Goal: Task Accomplishment & Management: Use online tool/utility

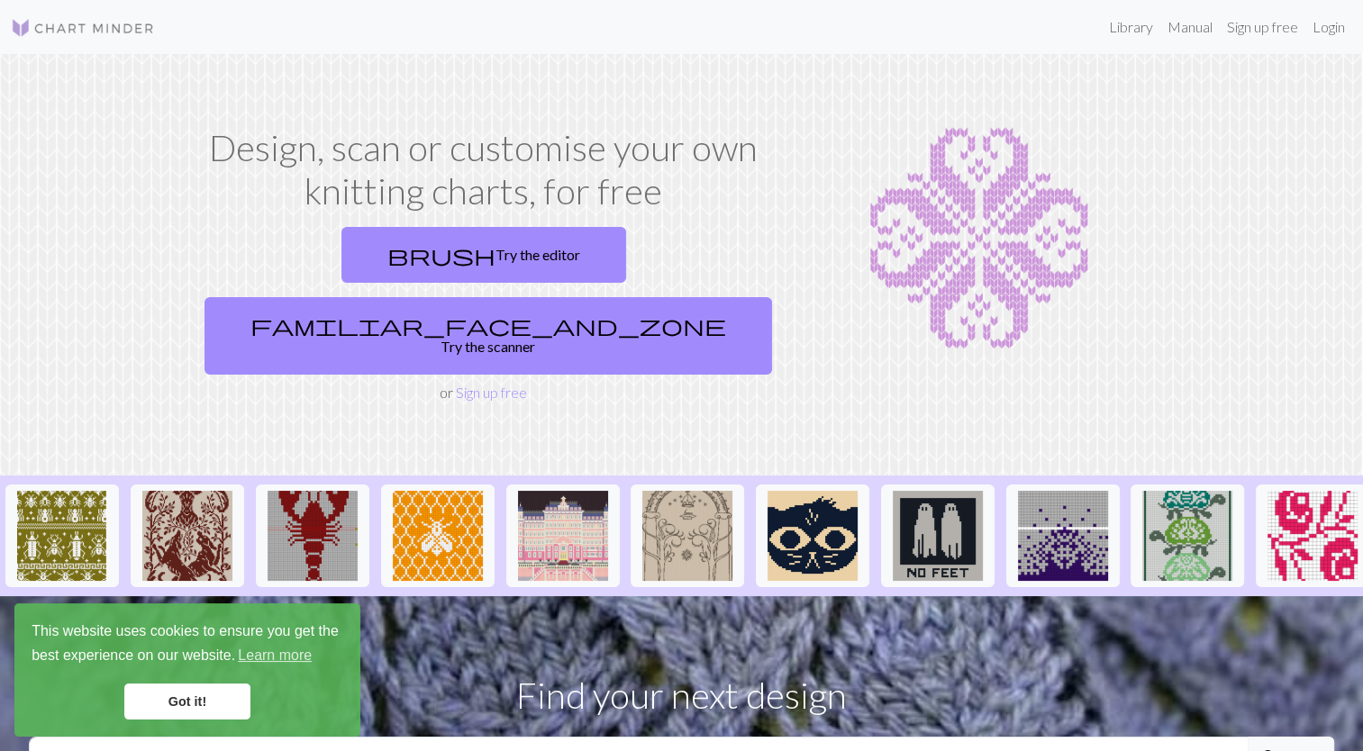
click at [231, 692] on link "Got it!" at bounding box center [187, 702] width 126 height 36
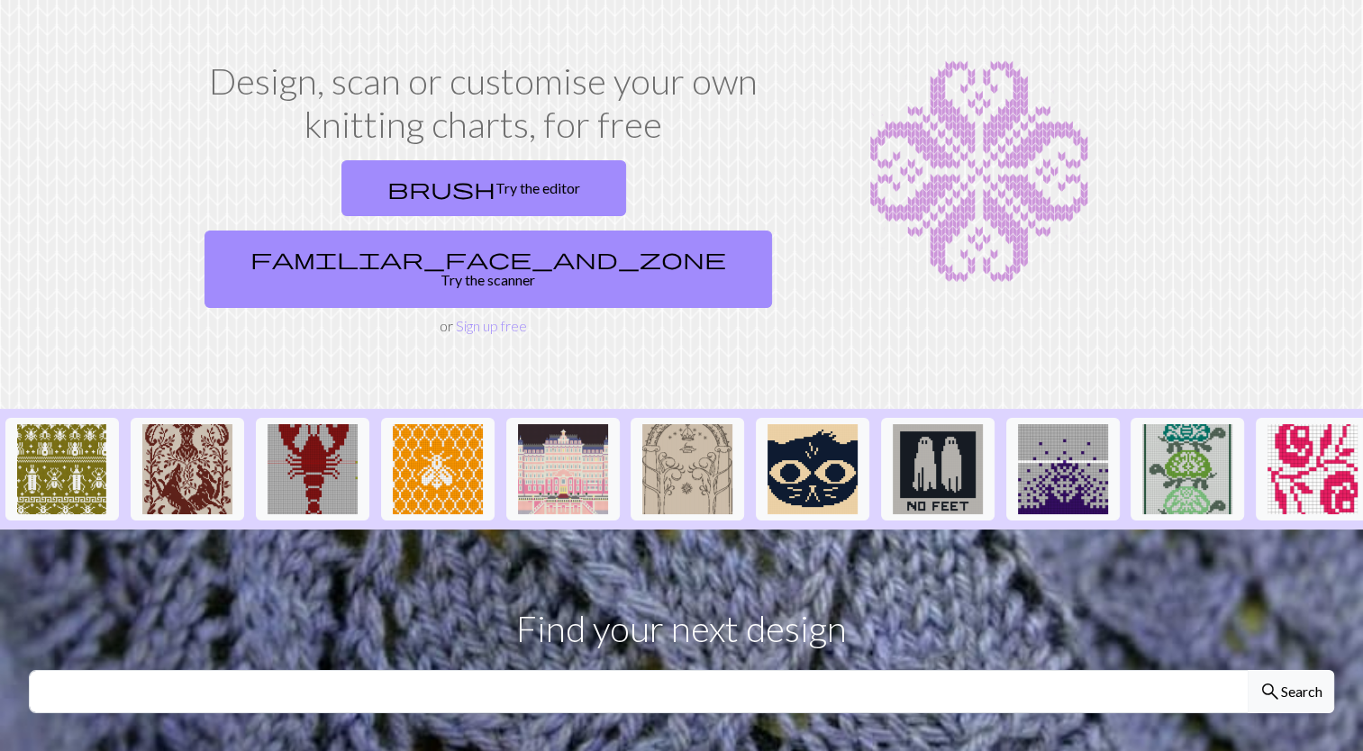
scroll to position [55, 0]
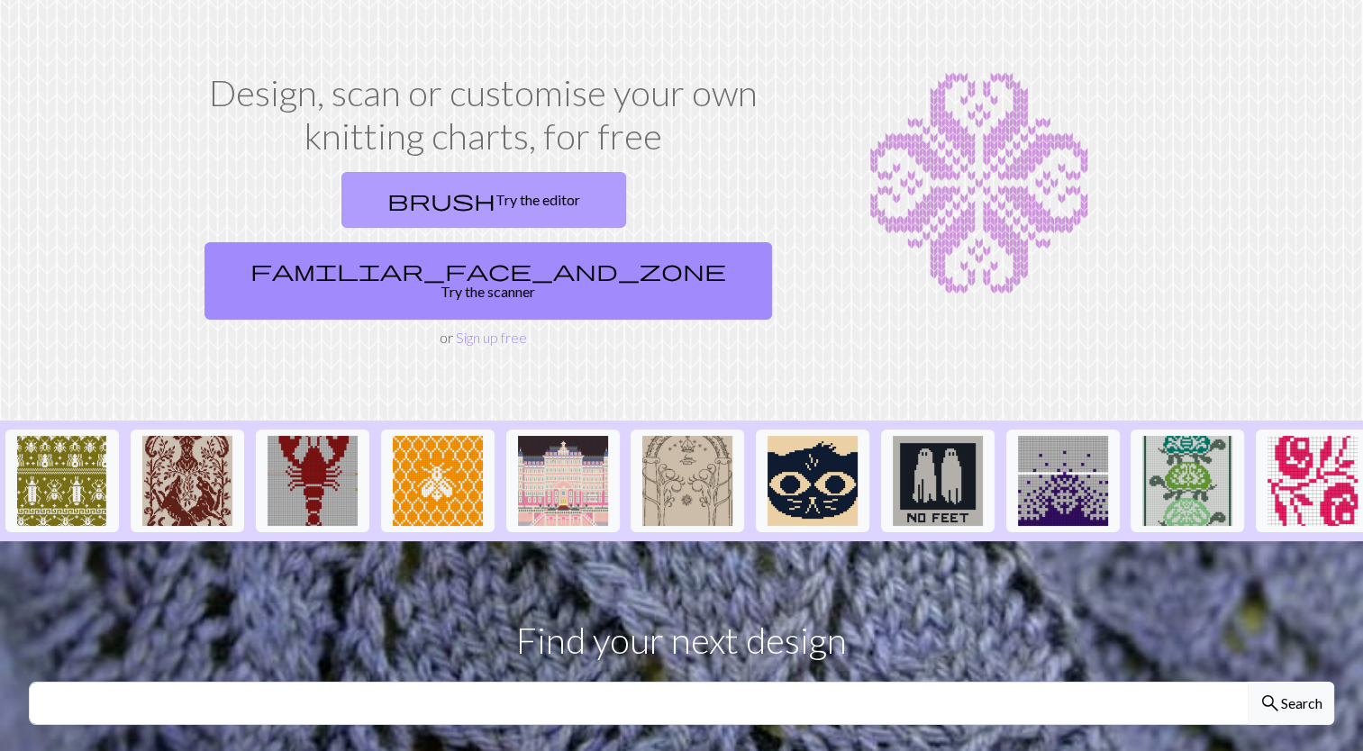
click at [363, 200] on link "brush Try the editor" at bounding box center [483, 200] width 285 height 56
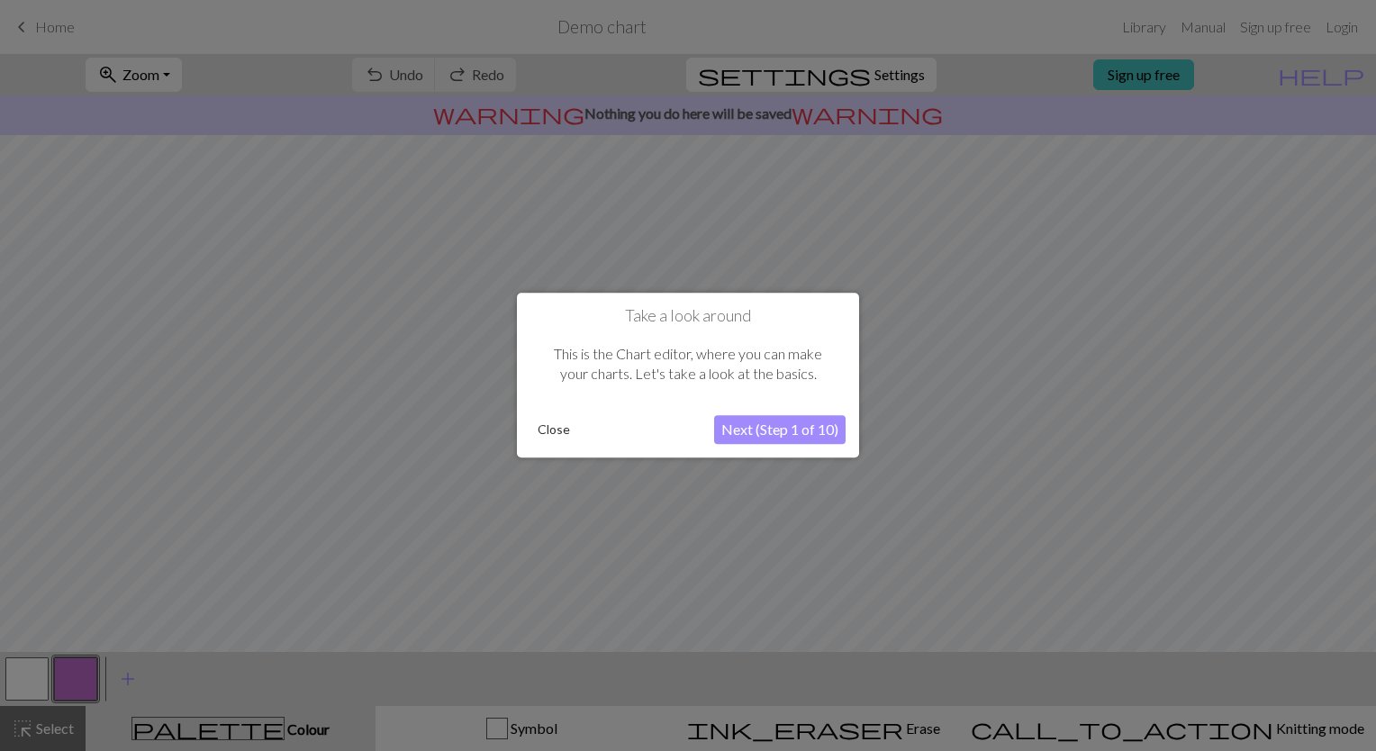
click at [562, 426] on button "Close" at bounding box center [553, 430] width 47 height 27
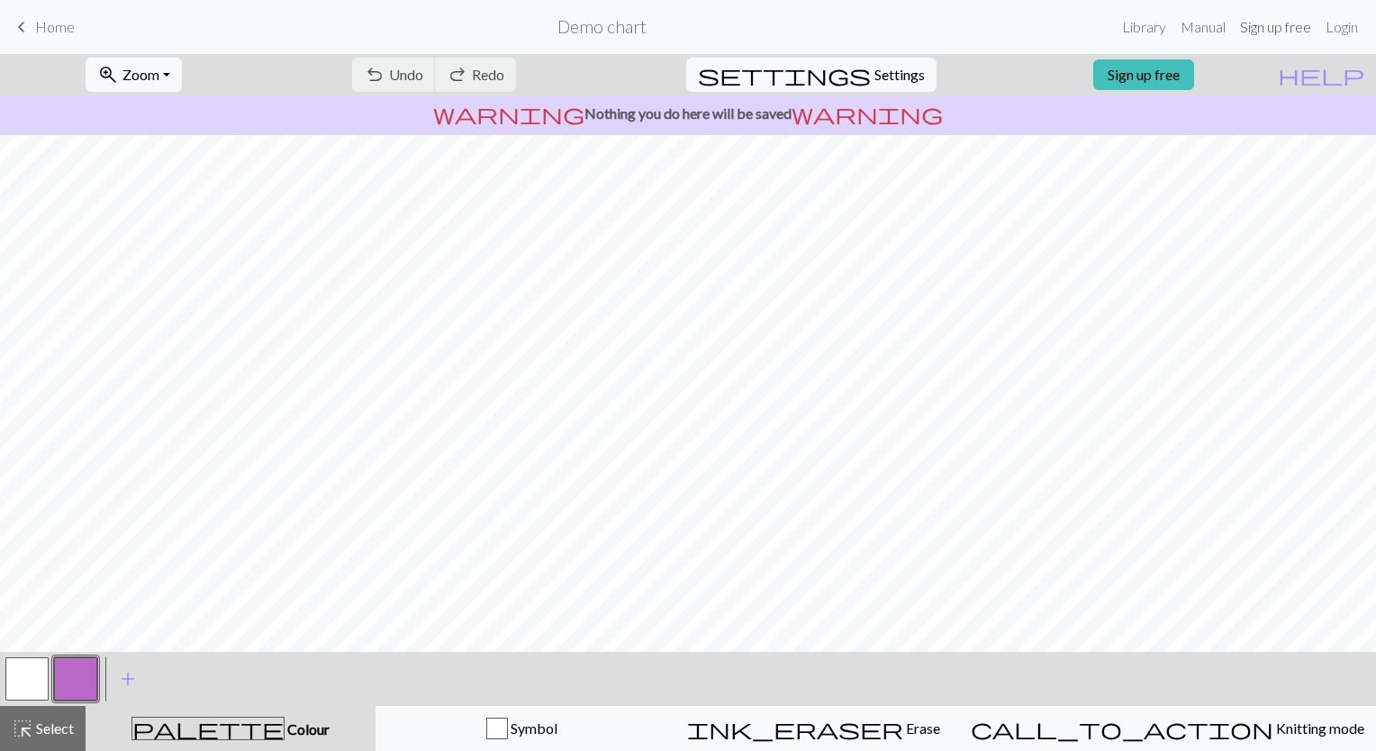
click at [1293, 23] on link "Sign up free" at bounding box center [1276, 27] width 86 height 36
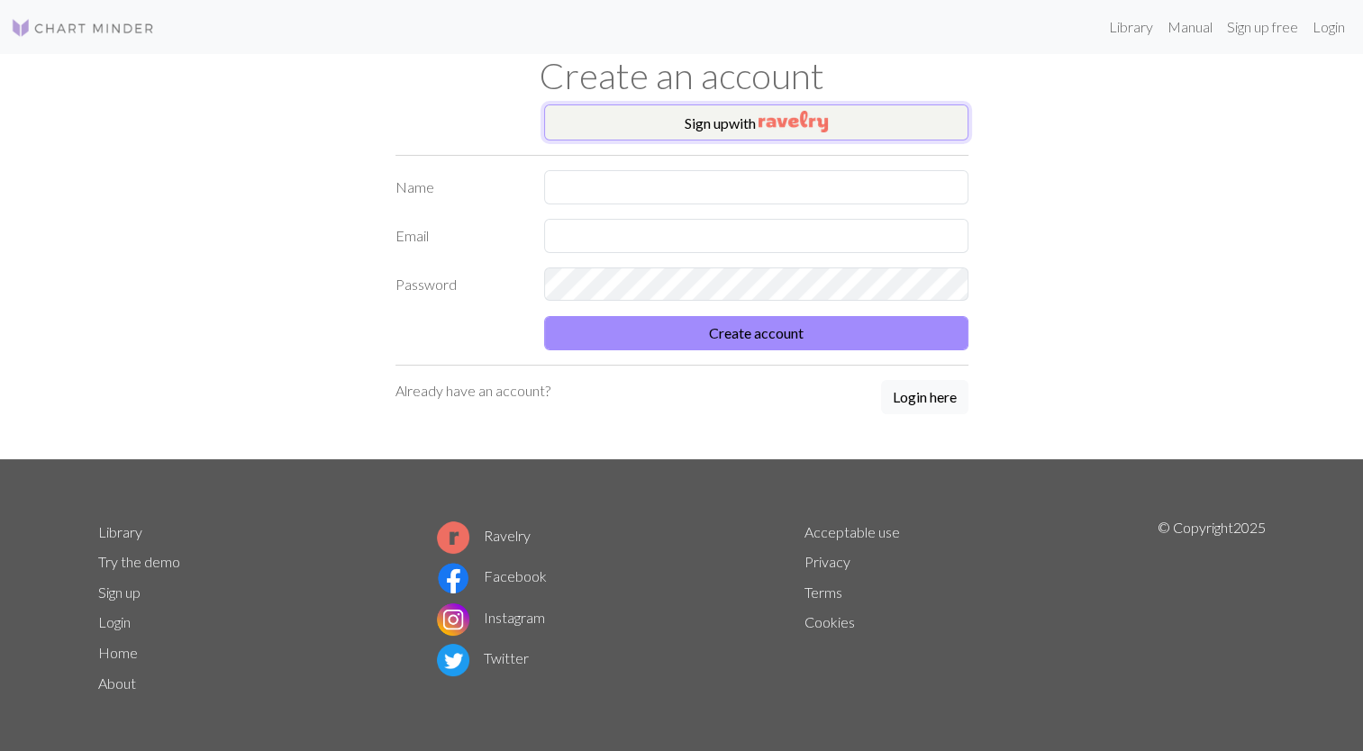
click at [791, 117] on img "button" at bounding box center [792, 122] width 69 height 22
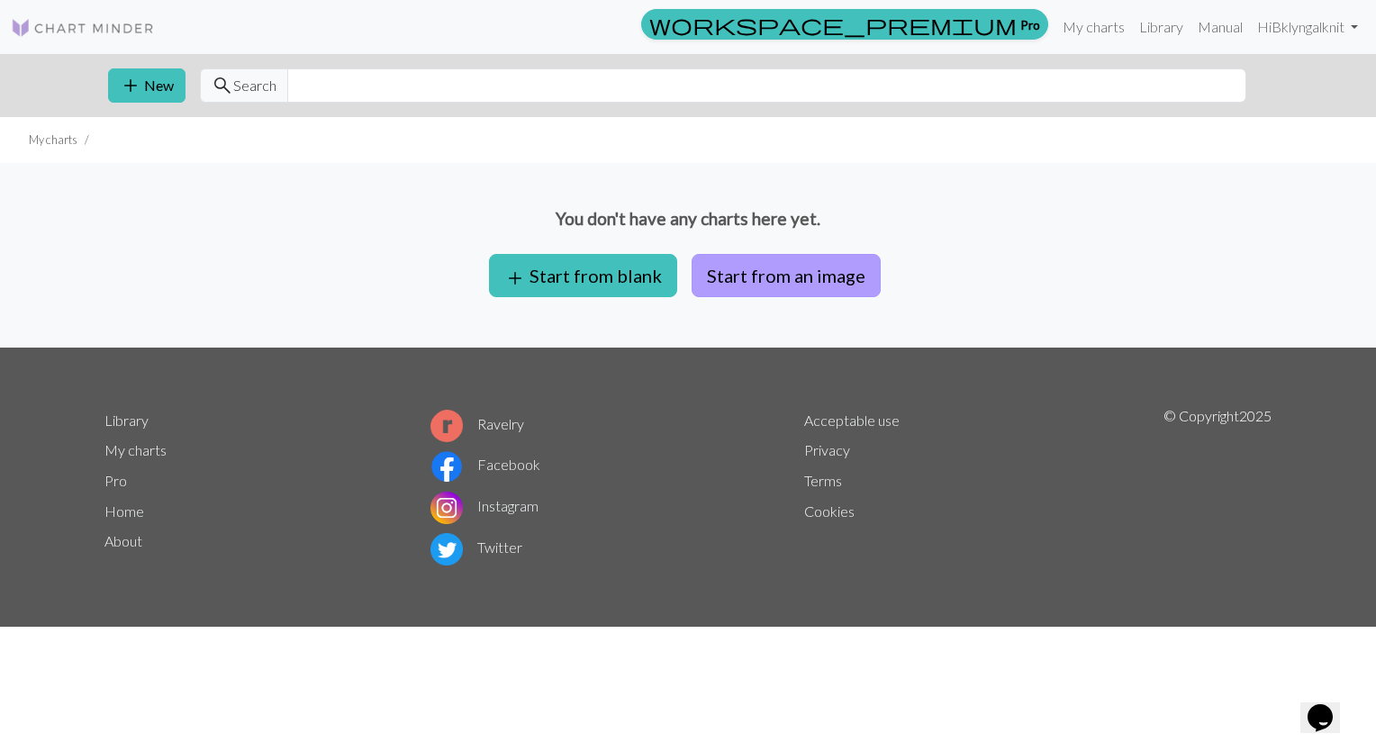
click at [771, 277] on button "Start from an image" at bounding box center [786, 275] width 189 height 43
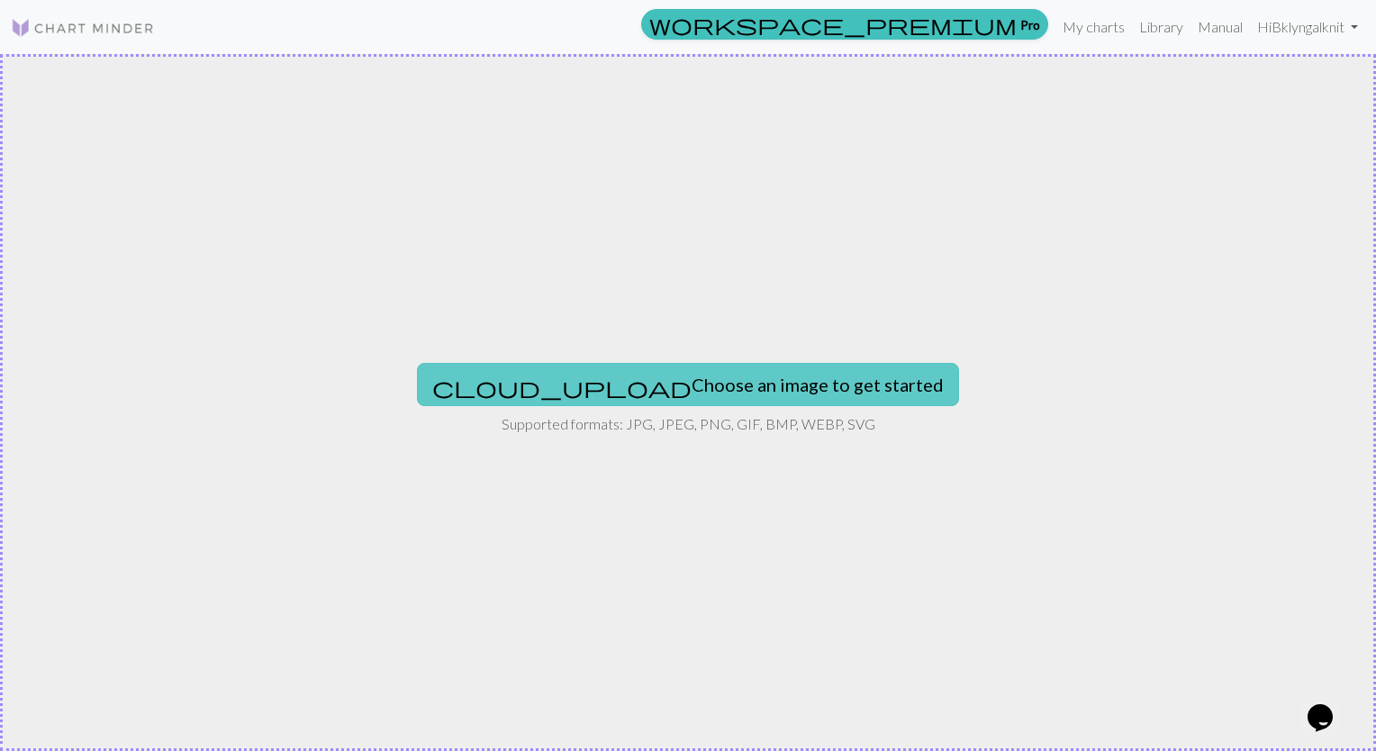
click at [688, 379] on button "cloud_upload Choose an image to get started" at bounding box center [688, 384] width 542 height 43
click at [694, 395] on button "cloud_upload Choose an image to get started" at bounding box center [688, 384] width 542 height 43
click at [687, 391] on button "cloud_upload Choose an image to get started" at bounding box center [688, 384] width 542 height 43
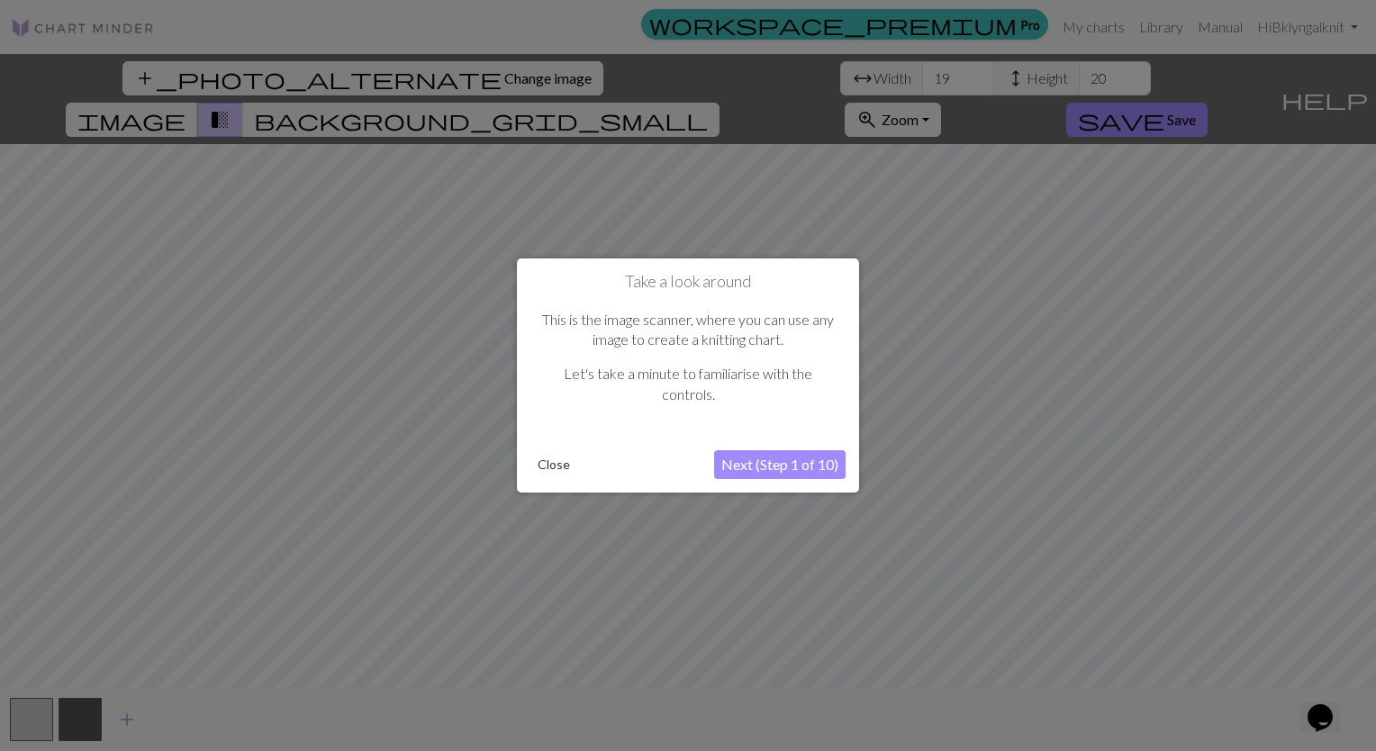
click at [547, 469] on button "Close" at bounding box center [553, 464] width 47 height 27
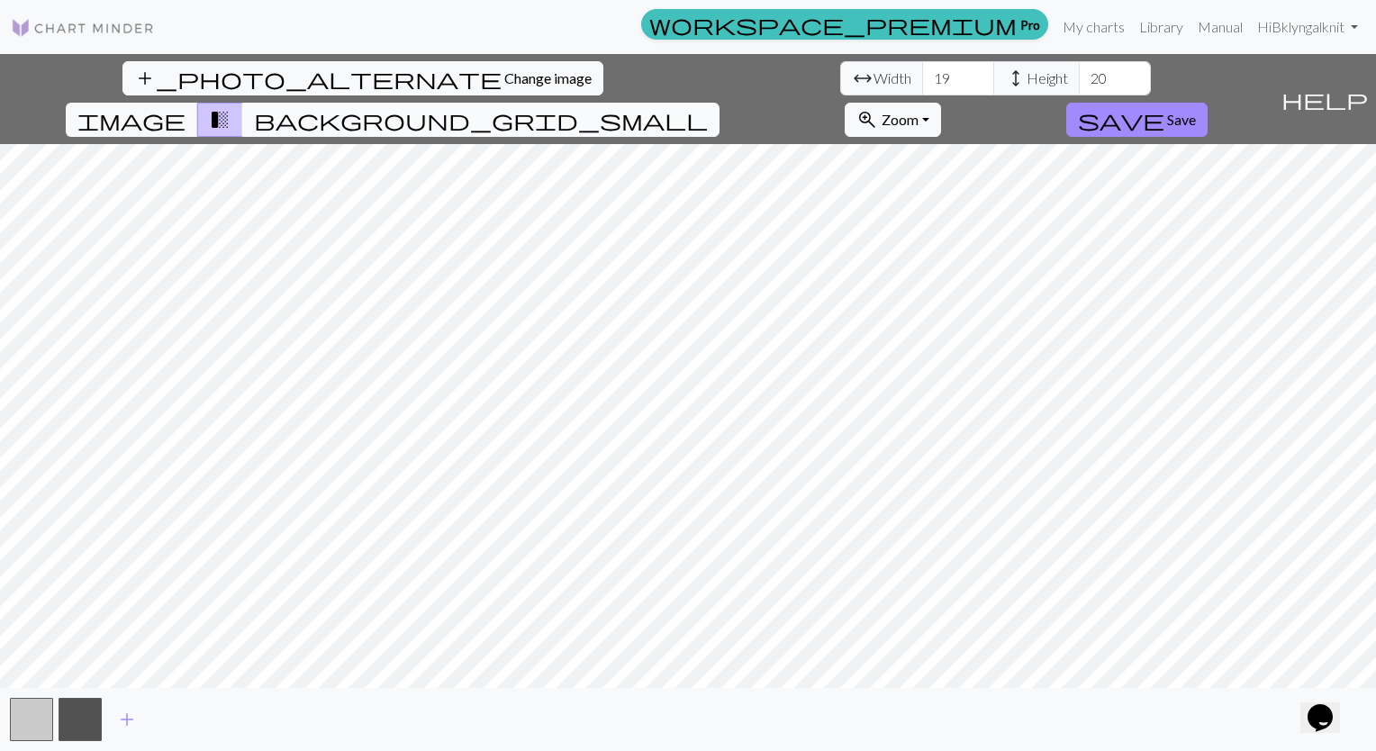
click at [708, 107] on span "background_grid_small" at bounding box center [481, 119] width 454 height 25
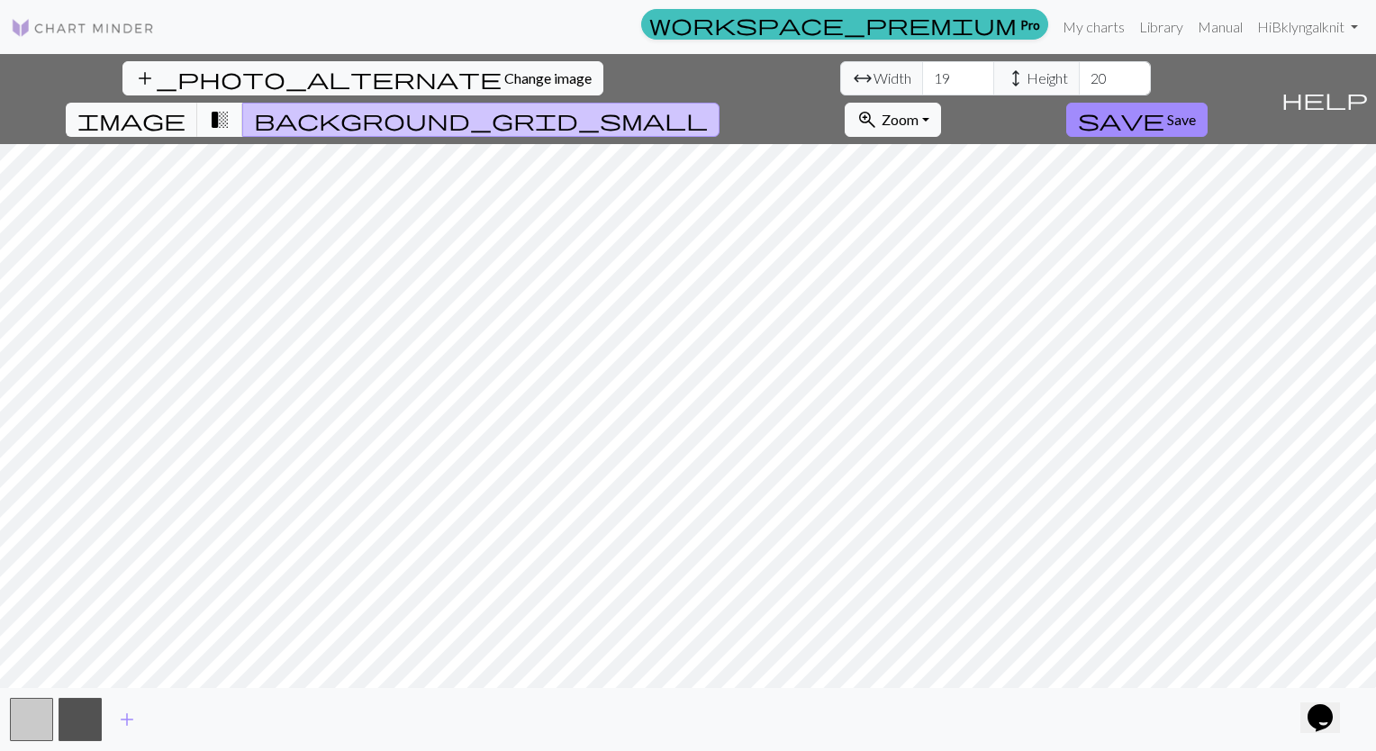
click at [231, 107] on span "transition_fade" at bounding box center [220, 119] width 22 height 25
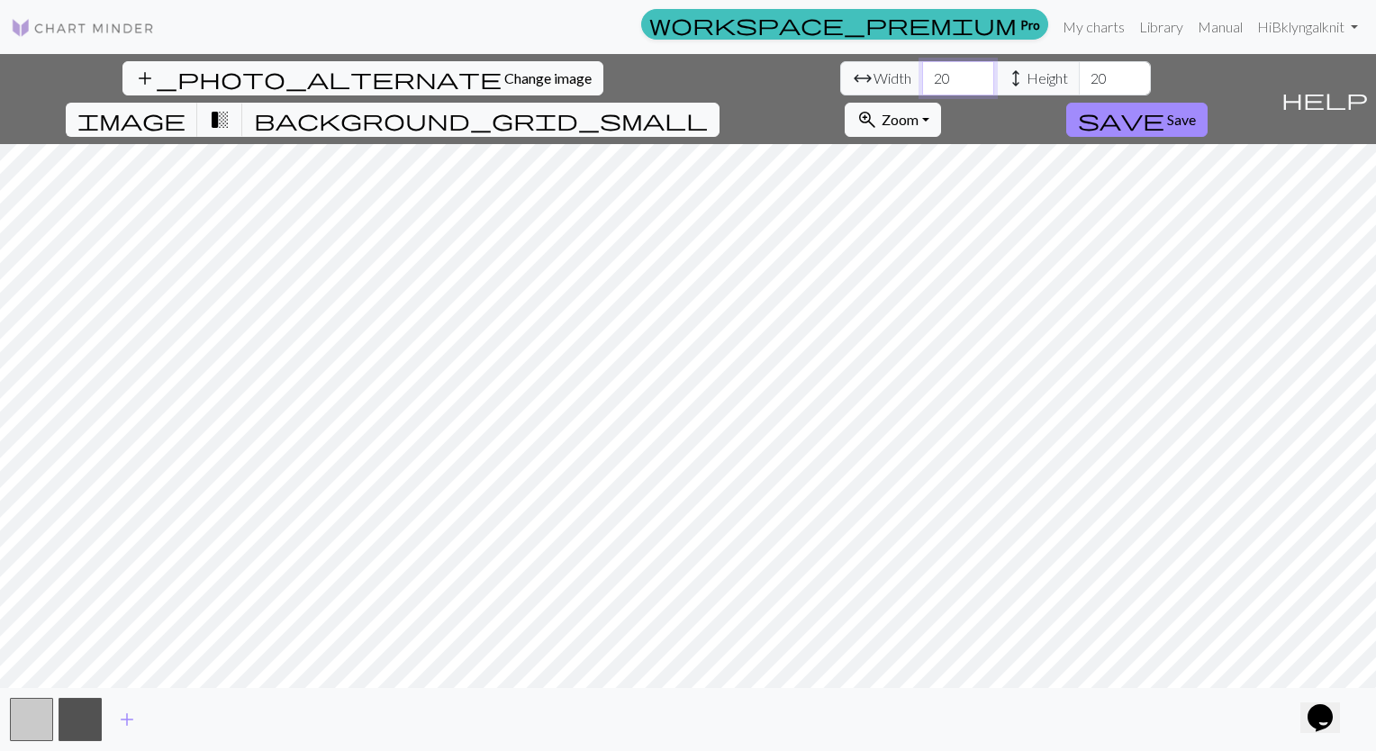
click at [922, 74] on input "20" at bounding box center [958, 78] width 72 height 34
click at [922, 74] on input "21" at bounding box center [958, 78] width 72 height 34
click at [922, 74] on input "22" at bounding box center [958, 78] width 72 height 34
click at [922, 74] on input "23" at bounding box center [958, 78] width 72 height 34
click at [922, 74] on input "24" at bounding box center [958, 78] width 72 height 34
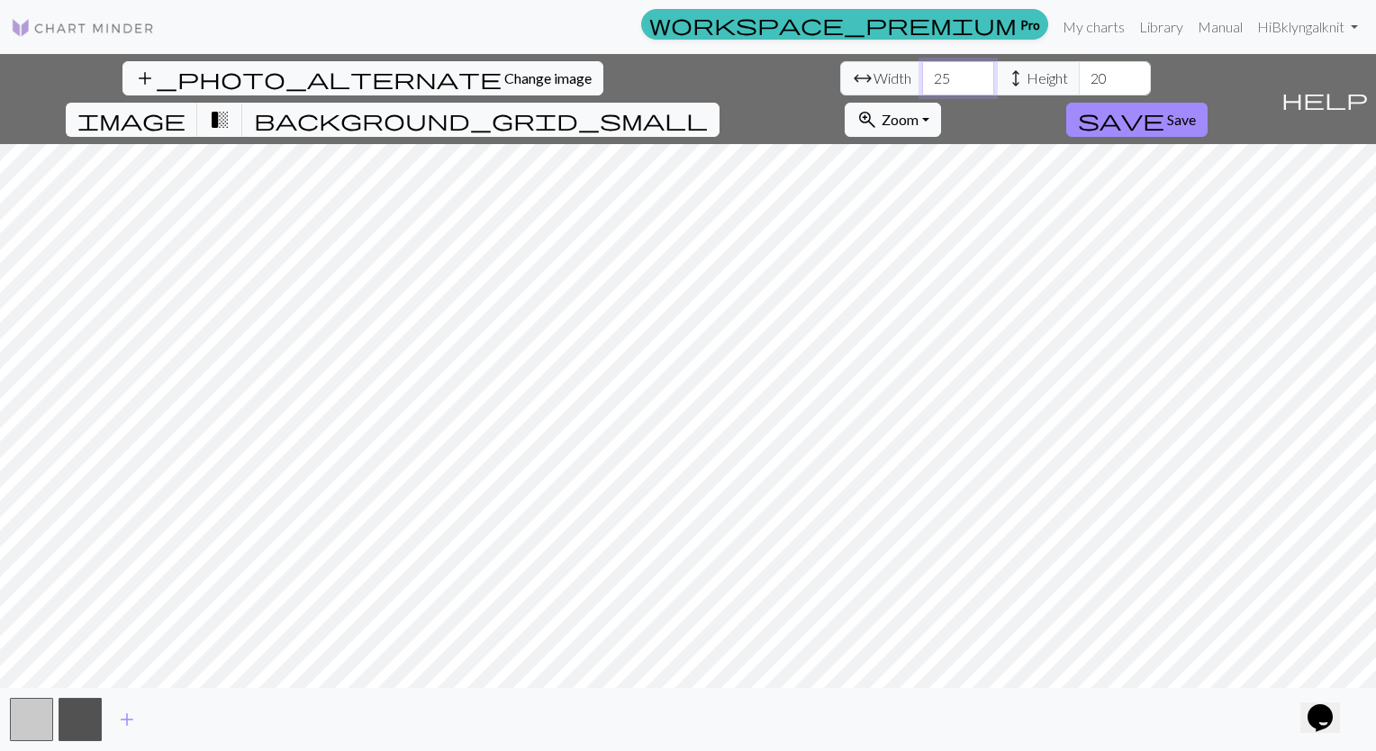
click at [922, 74] on input "25" at bounding box center [958, 78] width 72 height 34
click at [922, 74] on input "26" at bounding box center [958, 78] width 72 height 34
click at [922, 74] on input "27" at bounding box center [958, 78] width 72 height 34
click at [922, 74] on input "28" at bounding box center [958, 78] width 72 height 34
click at [922, 74] on input "29" at bounding box center [958, 78] width 72 height 34
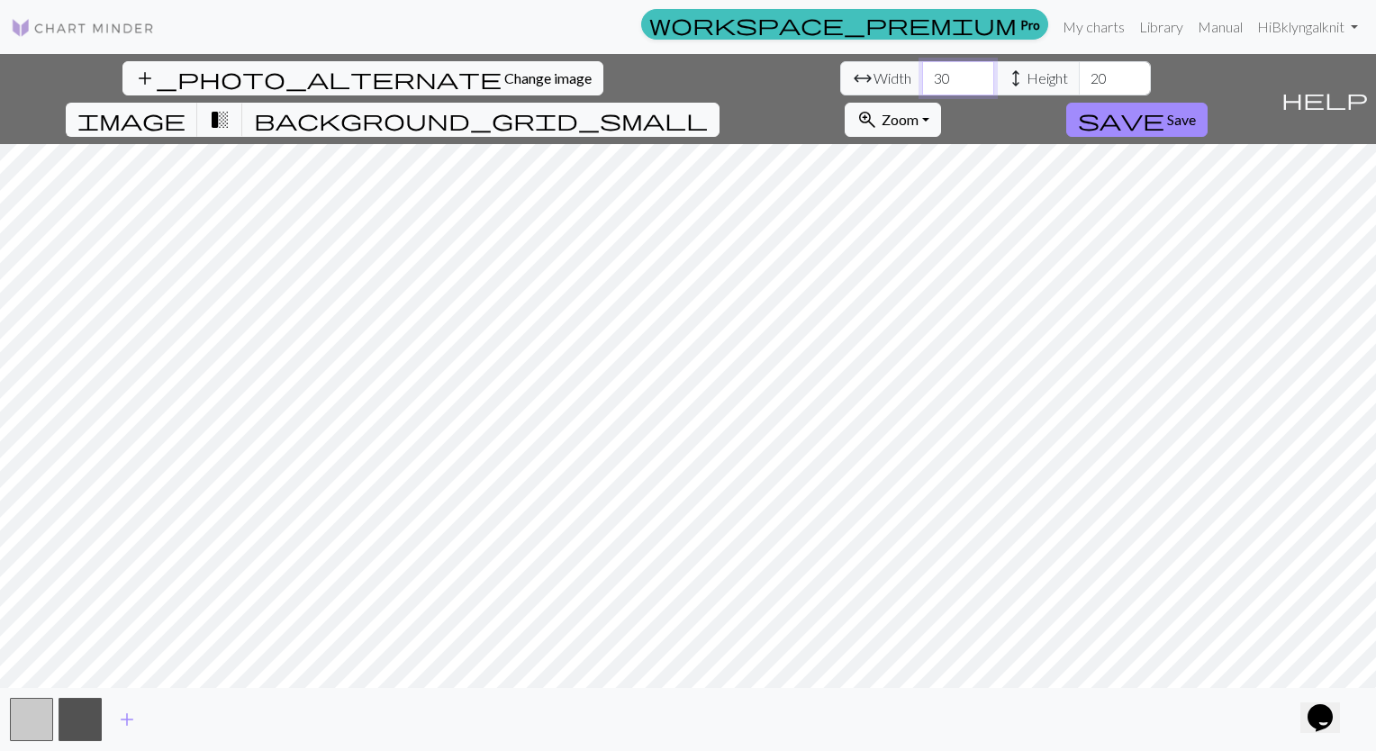
click at [922, 74] on input "30" at bounding box center [958, 78] width 72 height 34
click at [922, 74] on input "31" at bounding box center [958, 78] width 72 height 34
click at [922, 74] on input "32" at bounding box center [958, 78] width 72 height 34
click at [922, 74] on input "33" at bounding box center [958, 78] width 72 height 34
click at [922, 74] on input "34" at bounding box center [958, 78] width 72 height 34
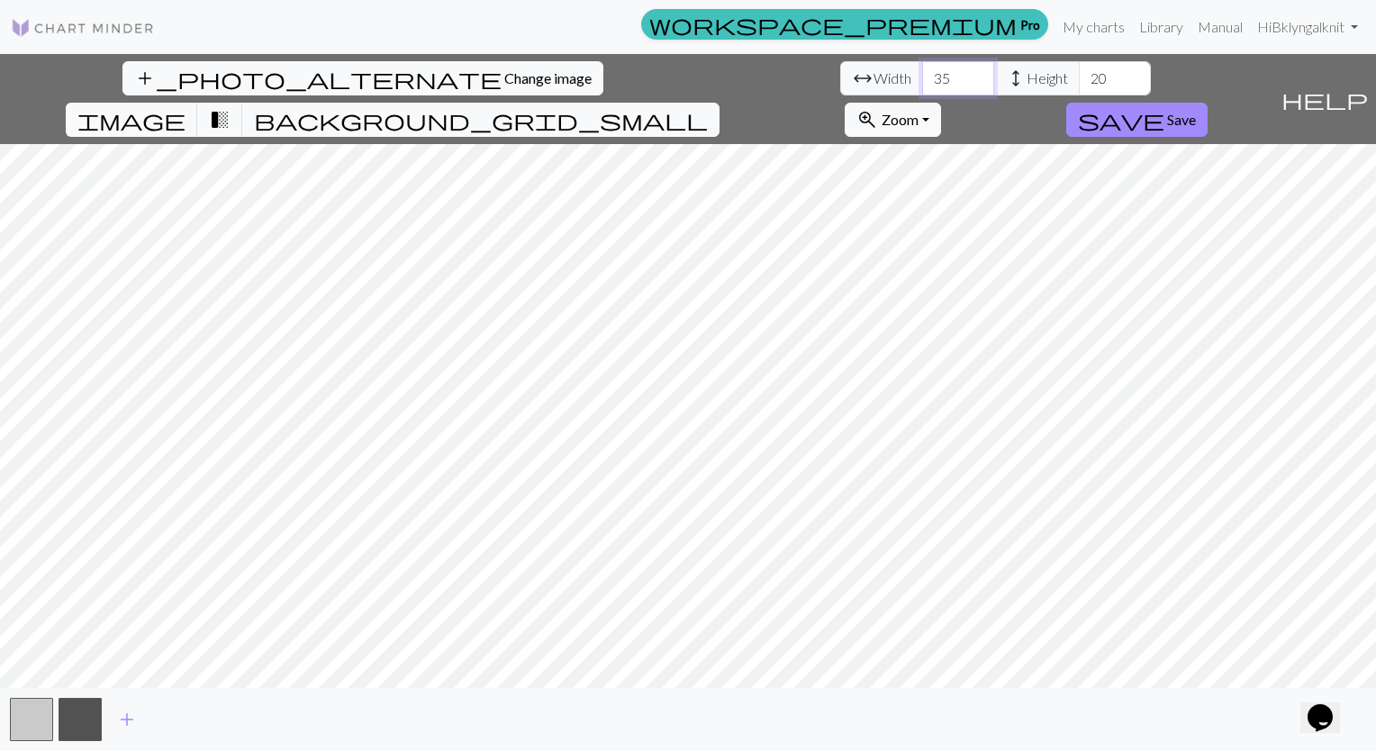
click at [922, 74] on input "35" at bounding box center [958, 78] width 72 height 34
click at [922, 74] on input "36" at bounding box center [958, 78] width 72 height 34
click at [922, 74] on input "38" at bounding box center [958, 78] width 72 height 34
click at [922, 74] on input "39" at bounding box center [958, 78] width 72 height 34
click at [922, 74] on input "40" at bounding box center [958, 78] width 72 height 34
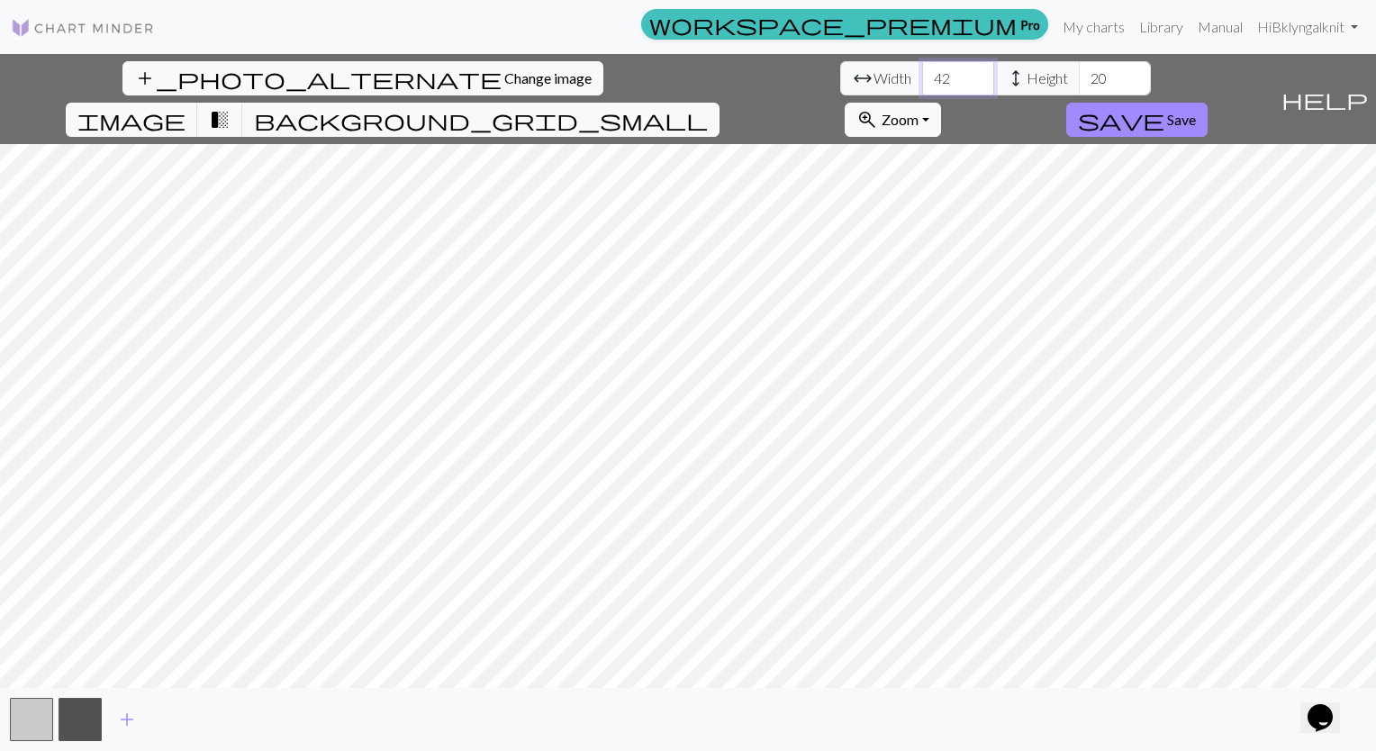
click at [922, 74] on input "42" at bounding box center [958, 78] width 72 height 34
click at [922, 74] on input "43" at bounding box center [958, 78] width 72 height 34
click at [922, 74] on input "44" at bounding box center [958, 78] width 72 height 34
click at [922, 74] on input "45" at bounding box center [958, 78] width 72 height 34
click at [922, 74] on input "46" at bounding box center [958, 78] width 72 height 34
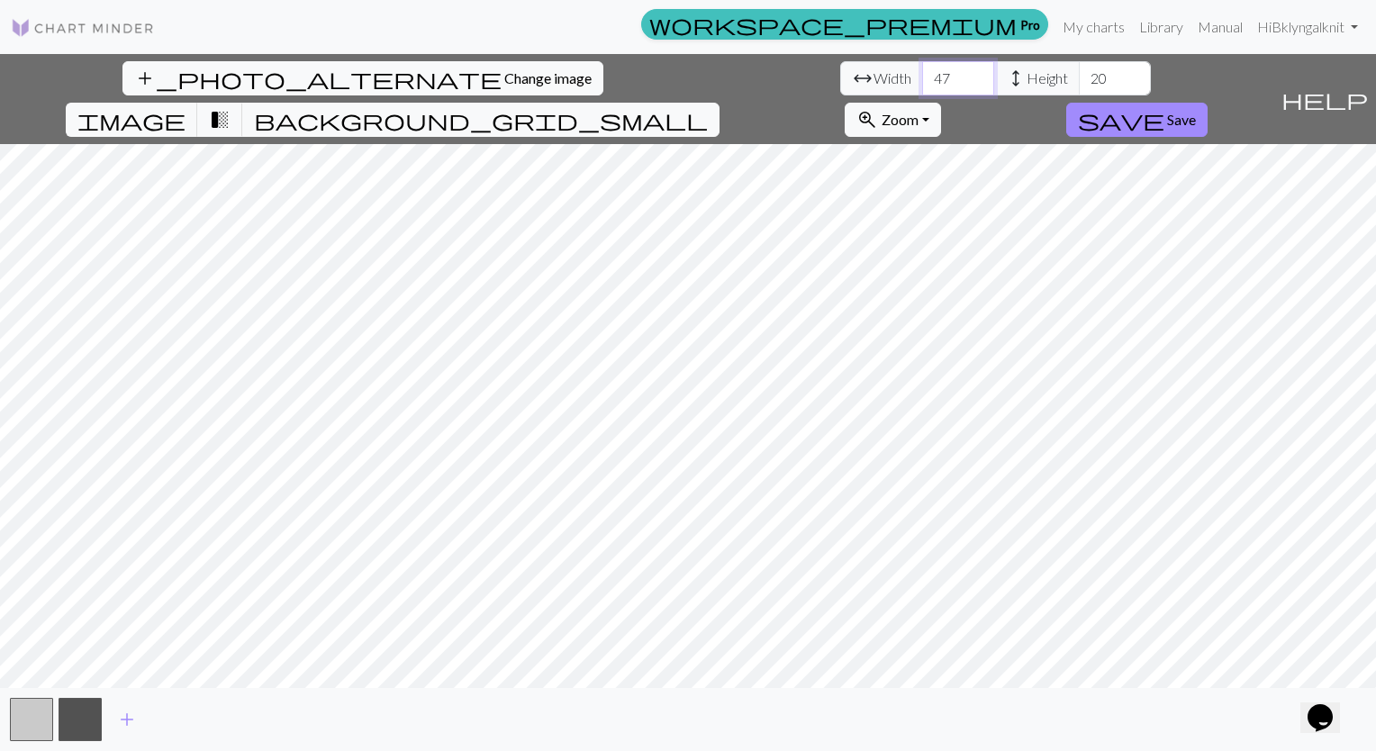
click at [922, 74] on input "47" at bounding box center [958, 78] width 72 height 34
click at [922, 74] on input "48" at bounding box center [958, 78] width 72 height 34
click at [922, 74] on input "49" at bounding box center [958, 78] width 72 height 34
click at [922, 74] on input "50" at bounding box center [958, 78] width 72 height 34
click at [922, 74] on input "51" at bounding box center [958, 78] width 72 height 34
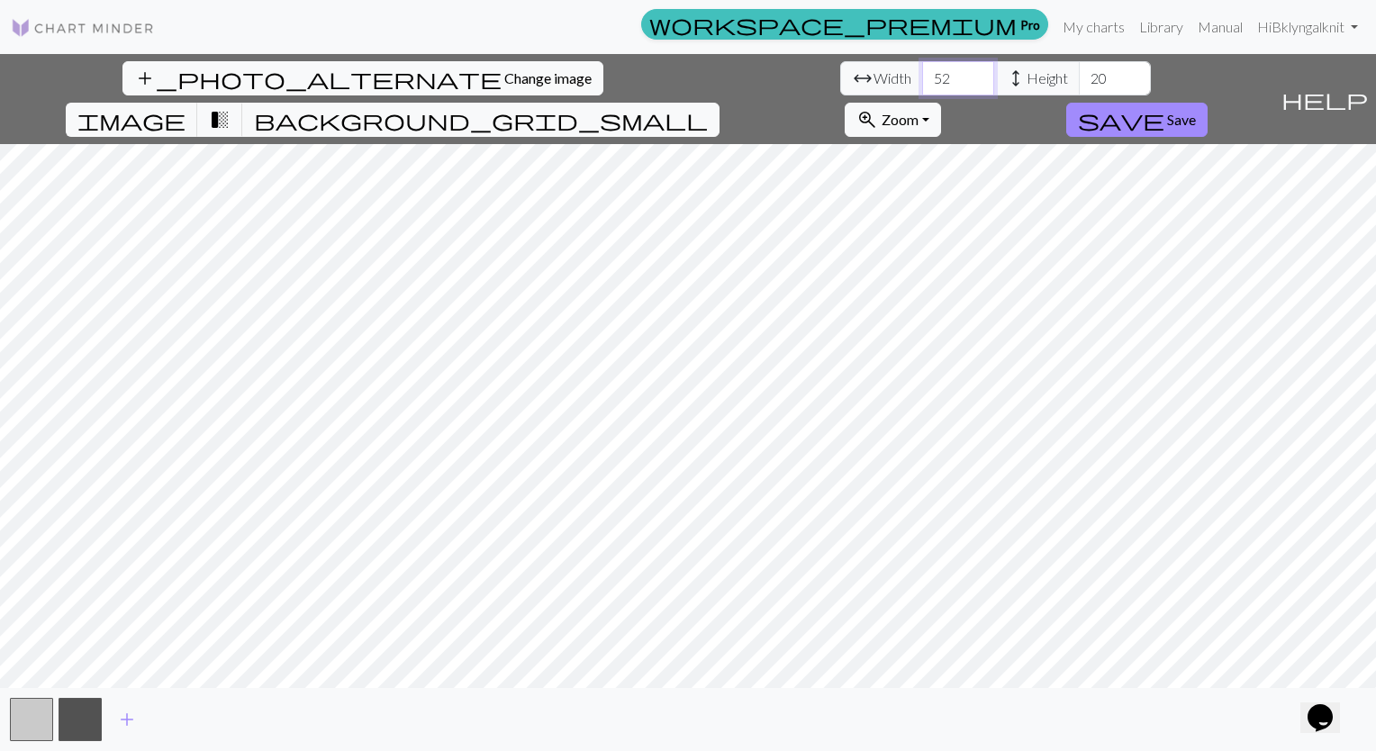
click at [922, 74] on input "52" at bounding box center [958, 78] width 72 height 34
click at [922, 74] on input "53" at bounding box center [958, 78] width 72 height 34
click at [1005, 68] on span "height" at bounding box center [1016, 78] width 22 height 25
click at [1005, 71] on span "height" at bounding box center [1016, 78] width 22 height 25
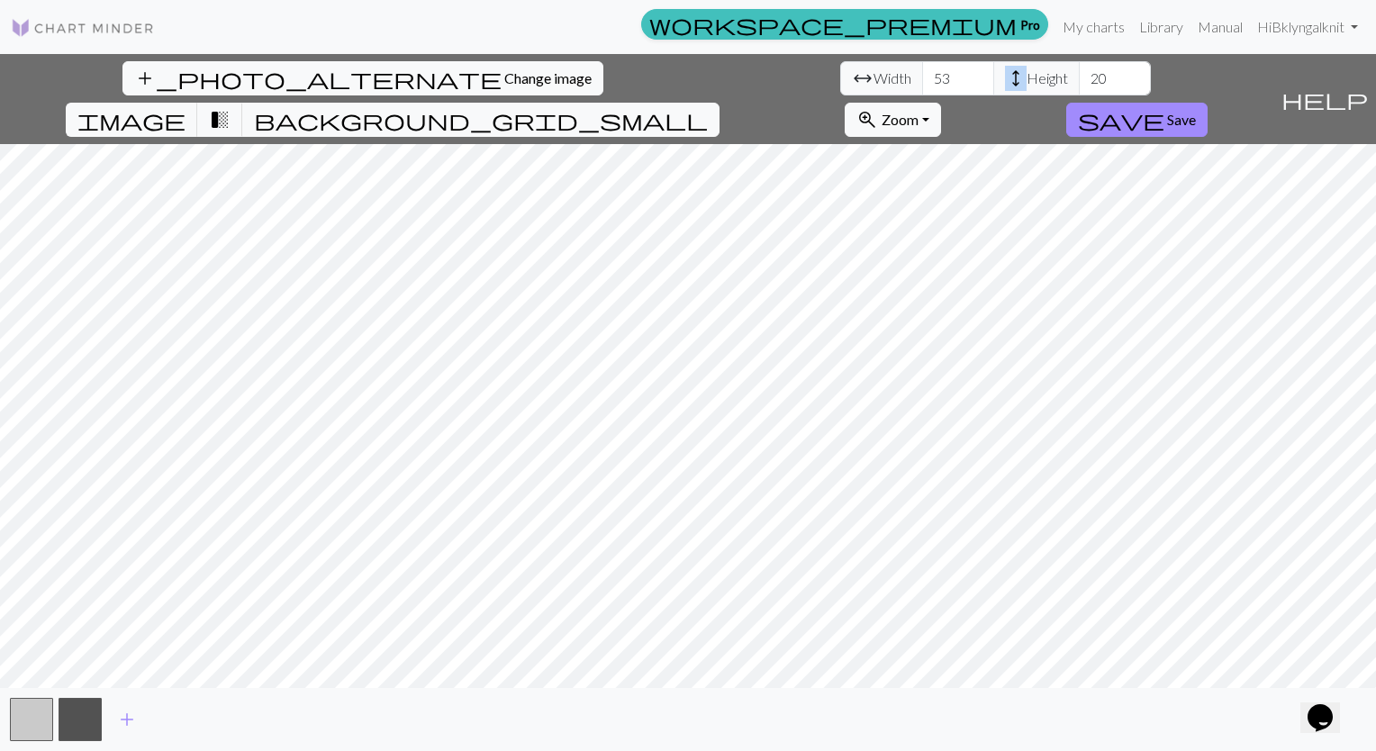
click at [1005, 71] on span "height" at bounding box center [1016, 78] width 22 height 25
drag, startPoint x: 488, startPoint y: 71, endPoint x: 486, endPoint y: 82, distance: 11.0
click at [1005, 82] on span "height" at bounding box center [1016, 78] width 22 height 25
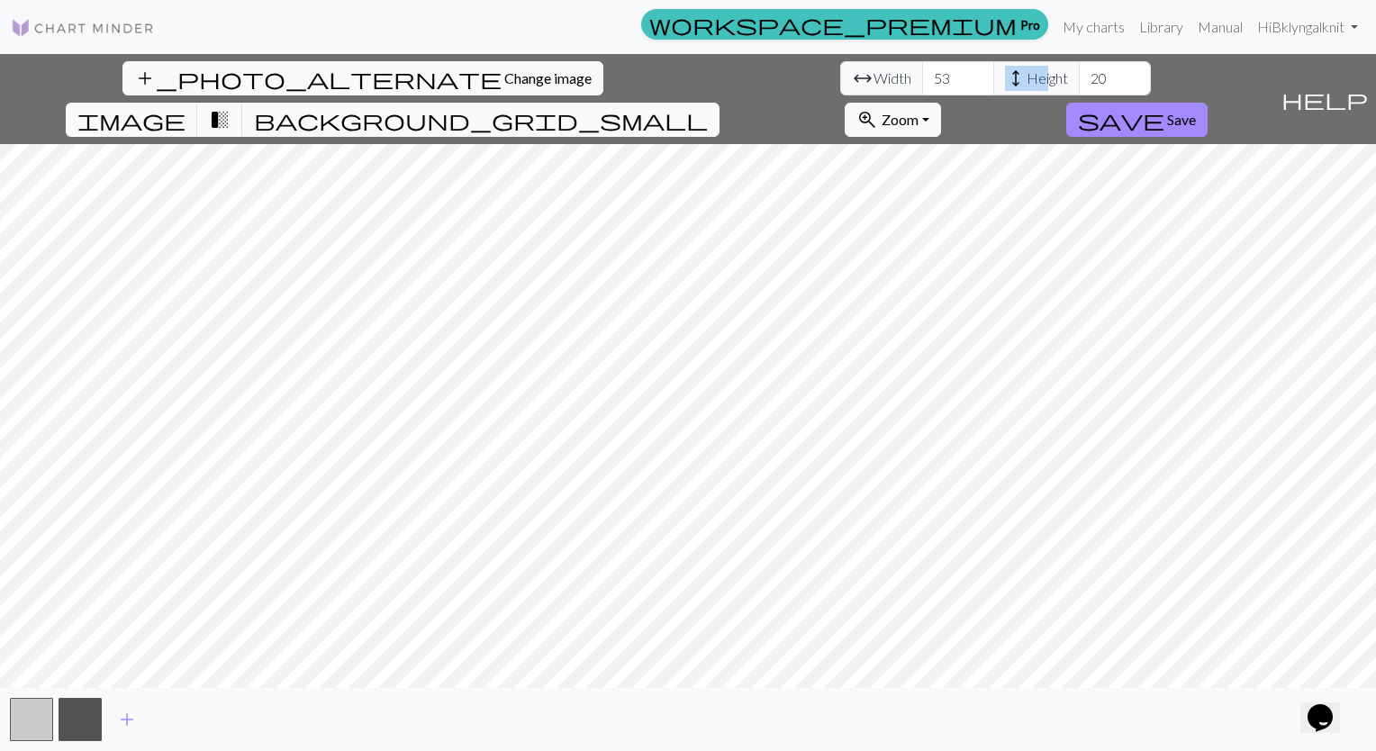
click at [1005, 85] on span "height" at bounding box center [1016, 78] width 22 height 25
drag, startPoint x: 487, startPoint y: 85, endPoint x: 695, endPoint y: 73, distance: 208.4
click at [695, 73] on div "add_photo_alternate Change image arrow_range Width 53 height Height 20 image tr…" at bounding box center [636, 99] width 1273 height 90
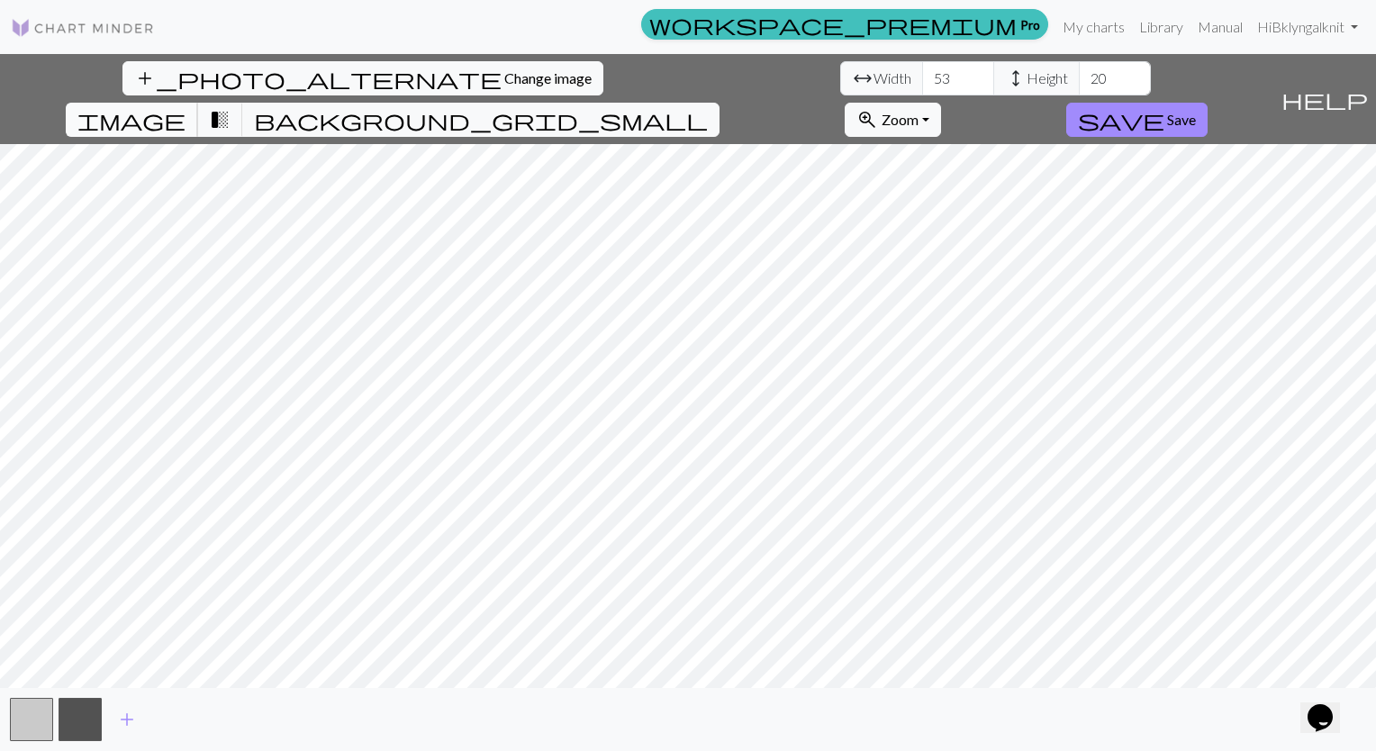
click at [186, 107] on span "image" at bounding box center [131, 119] width 108 height 25
click at [852, 77] on span "arrow_range" at bounding box center [863, 78] width 22 height 25
click at [852, 71] on span "arrow_range" at bounding box center [863, 78] width 22 height 25
click at [852, 73] on span "arrow_range" at bounding box center [863, 78] width 22 height 25
click at [922, 70] on input "53" at bounding box center [958, 78] width 72 height 34
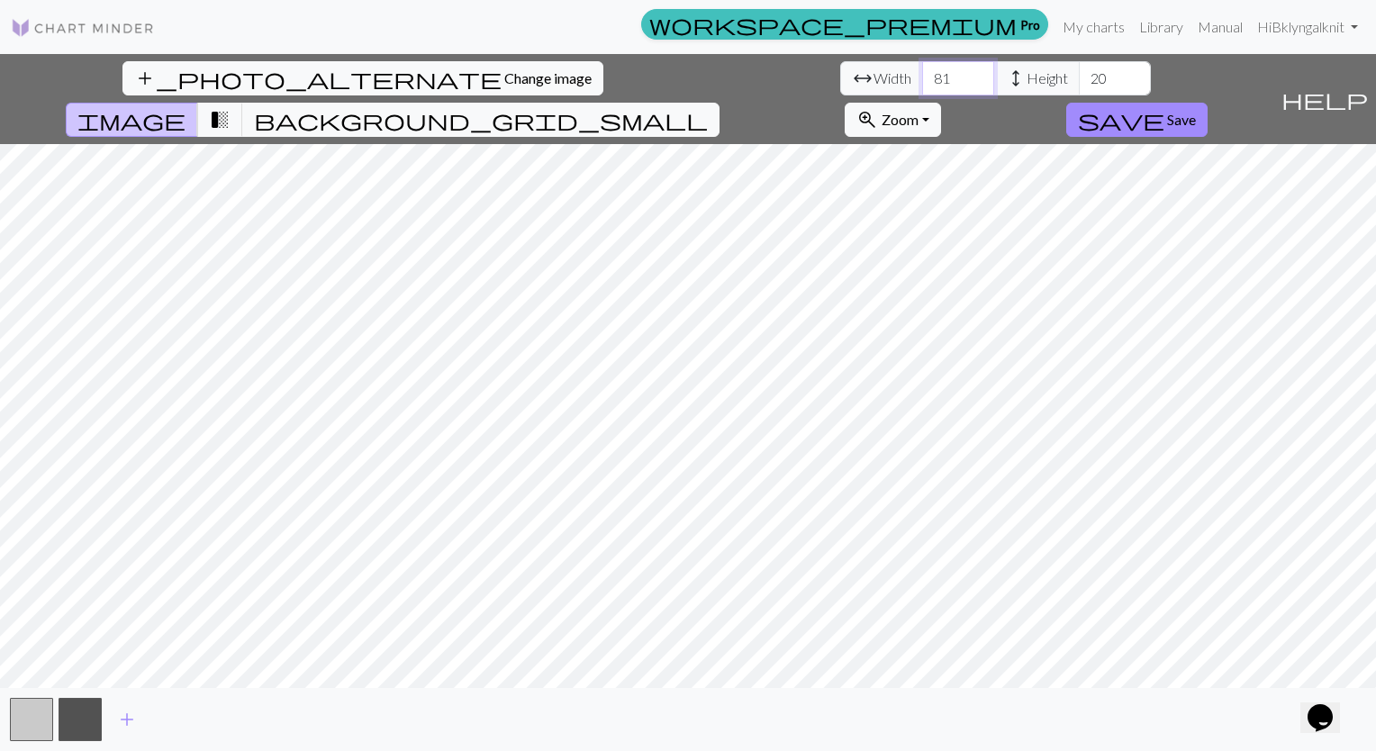
type input "82"
click at [922, 70] on input "82" at bounding box center [958, 78] width 72 height 34
click at [1079, 76] on input "20" at bounding box center [1115, 78] width 72 height 34
click at [1079, 83] on input "11" at bounding box center [1115, 78] width 72 height 34
click at [1079, 74] on input "39" at bounding box center [1115, 78] width 72 height 34
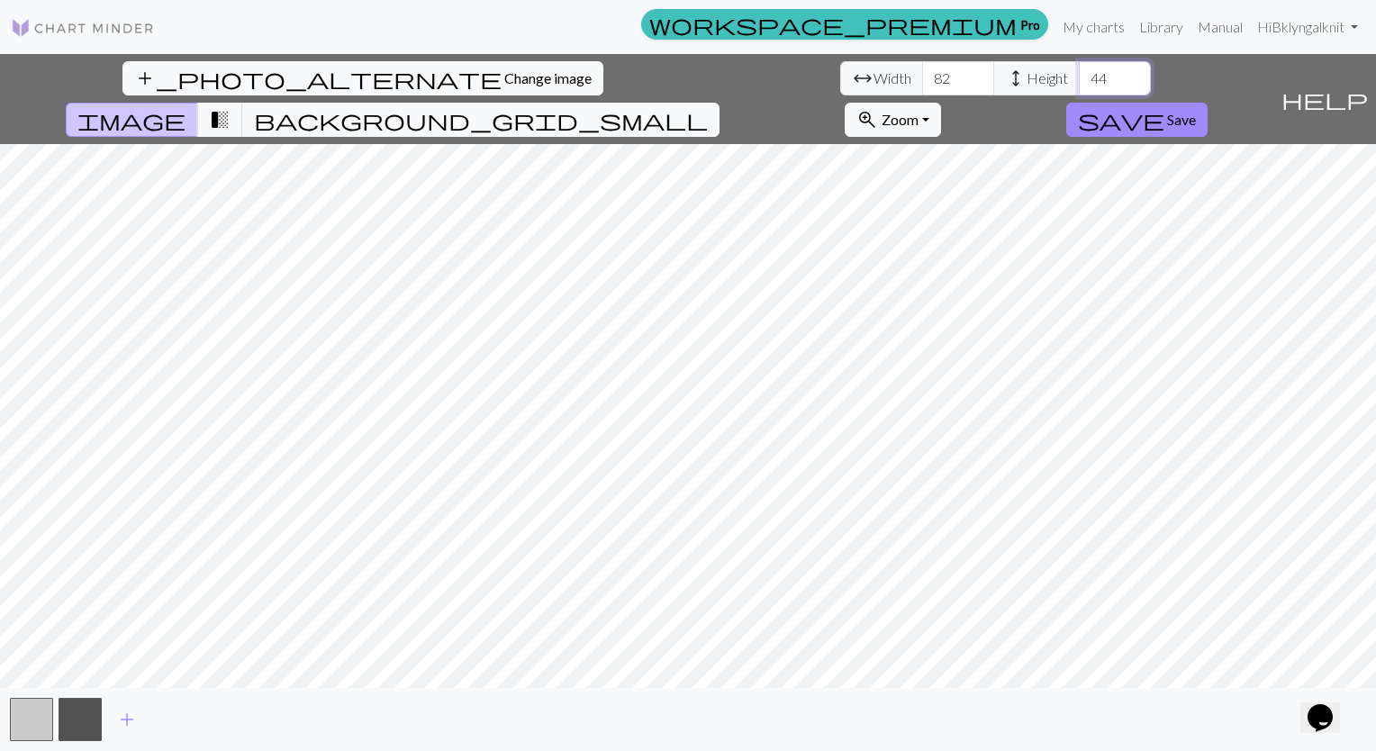
click at [1079, 74] on input "44" at bounding box center [1115, 78] width 72 height 34
click at [1079, 74] on input "45" at bounding box center [1115, 78] width 72 height 34
click at [1079, 74] on input "46" at bounding box center [1115, 78] width 72 height 34
click at [1079, 74] on input "47" at bounding box center [1115, 78] width 72 height 34
click at [1079, 74] on input "48" at bounding box center [1115, 78] width 72 height 34
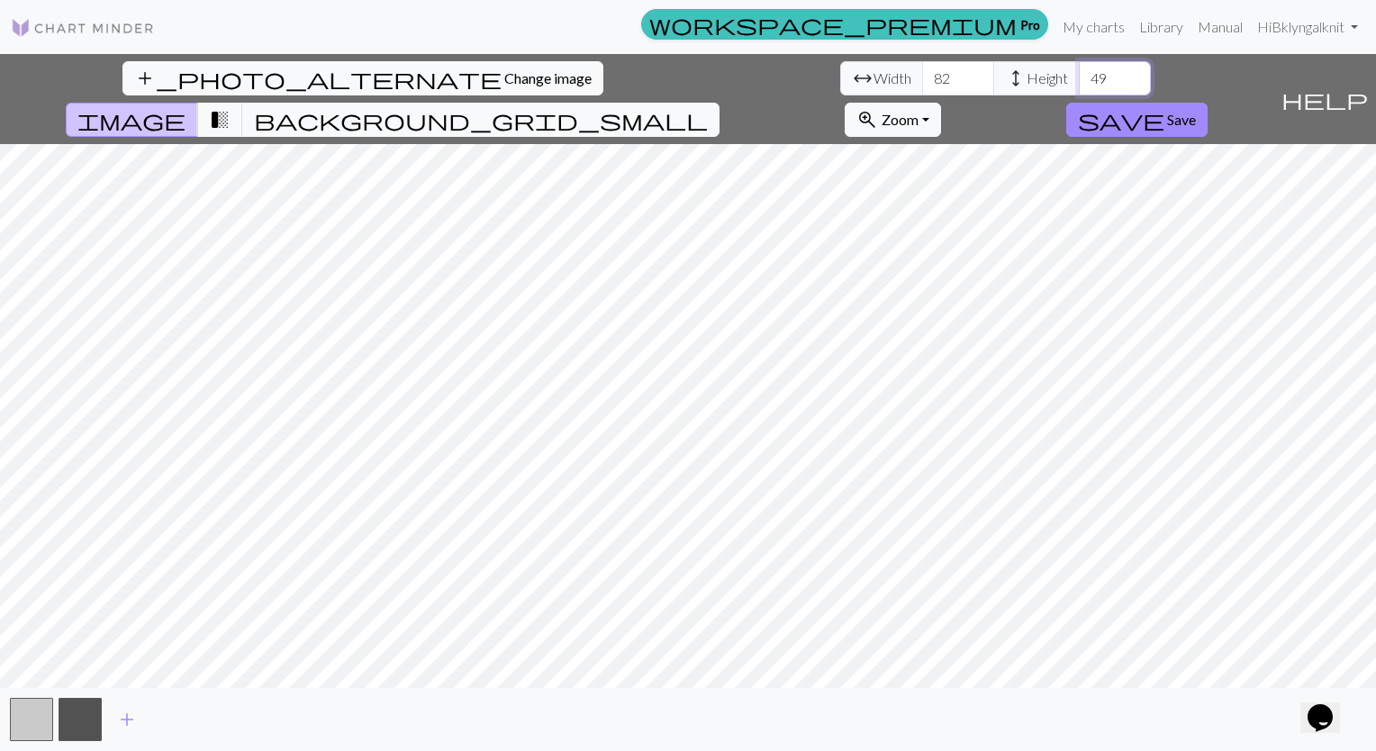
click at [1079, 74] on input "49" at bounding box center [1115, 78] width 72 height 34
click at [1079, 74] on input "50" at bounding box center [1115, 78] width 72 height 34
click at [1079, 74] on input "51" at bounding box center [1115, 78] width 72 height 34
click at [1079, 74] on input "52" at bounding box center [1115, 78] width 72 height 34
click at [1079, 74] on input "55" at bounding box center [1115, 78] width 72 height 34
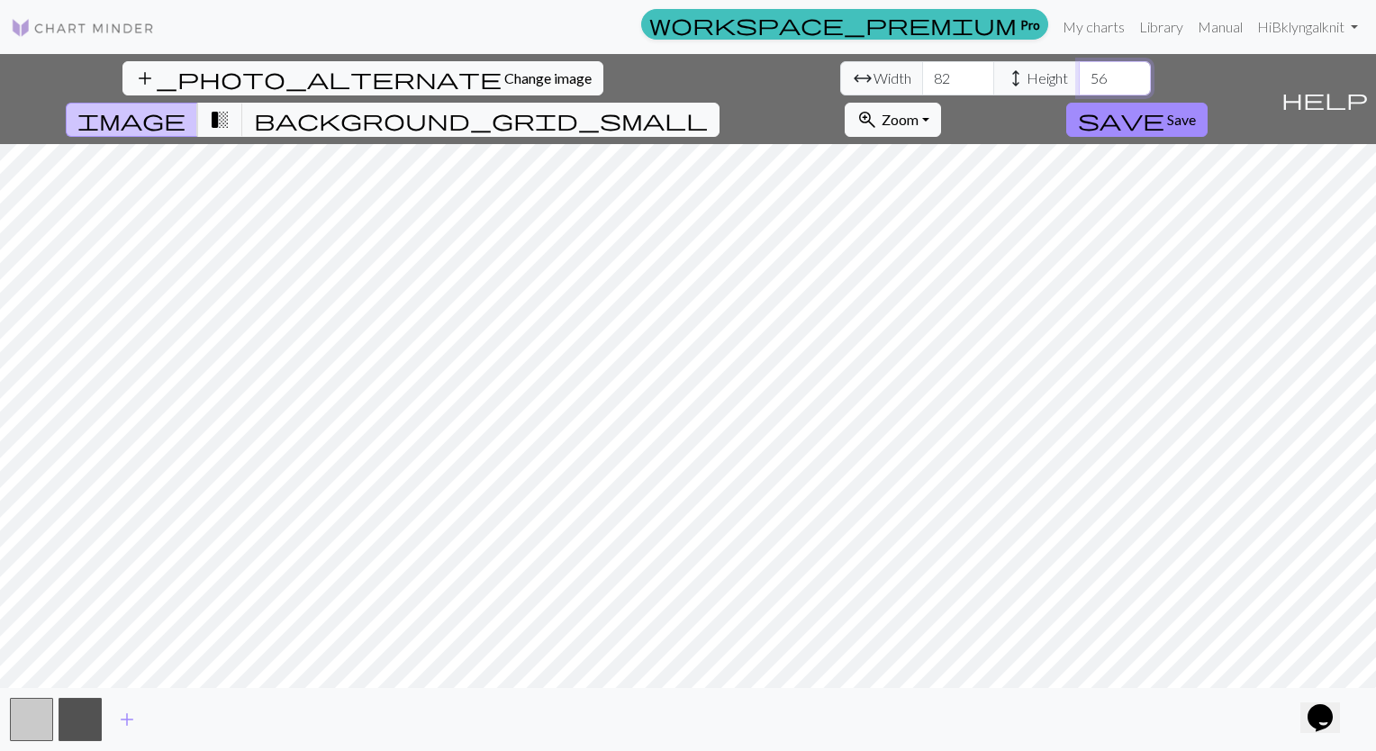
click at [1079, 74] on input "56" at bounding box center [1115, 78] width 72 height 34
click at [1079, 74] on input "57" at bounding box center [1115, 78] width 72 height 34
click at [1079, 74] on input "58" at bounding box center [1115, 78] width 72 height 34
click at [1079, 74] on input "59" at bounding box center [1115, 78] width 72 height 34
click at [1079, 74] on input "60" at bounding box center [1115, 78] width 72 height 34
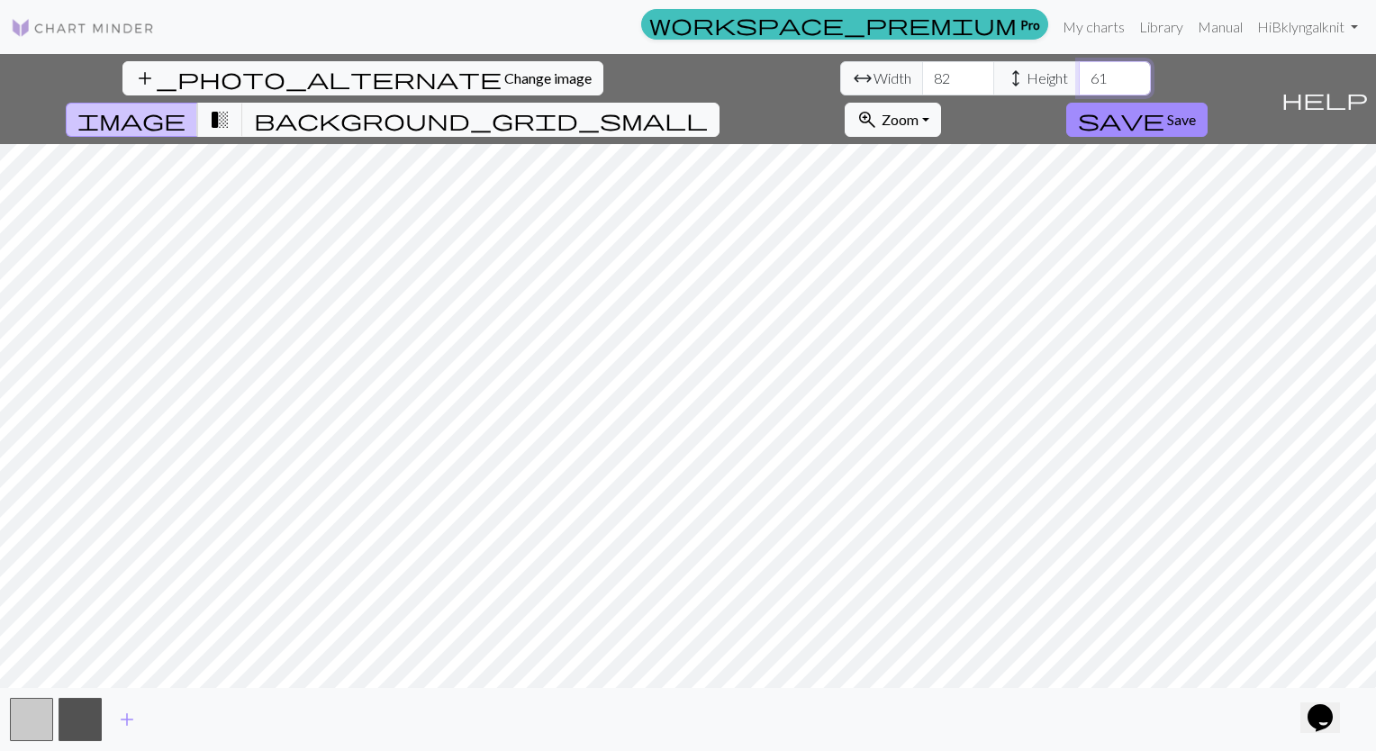
click at [1079, 74] on input "61" at bounding box center [1115, 78] width 72 height 34
click at [1079, 74] on input "62" at bounding box center [1115, 78] width 72 height 34
click at [1079, 74] on input "63" at bounding box center [1115, 78] width 72 height 34
click at [1079, 74] on input "64" at bounding box center [1115, 78] width 72 height 34
click at [1079, 74] on input "73" at bounding box center [1115, 78] width 72 height 34
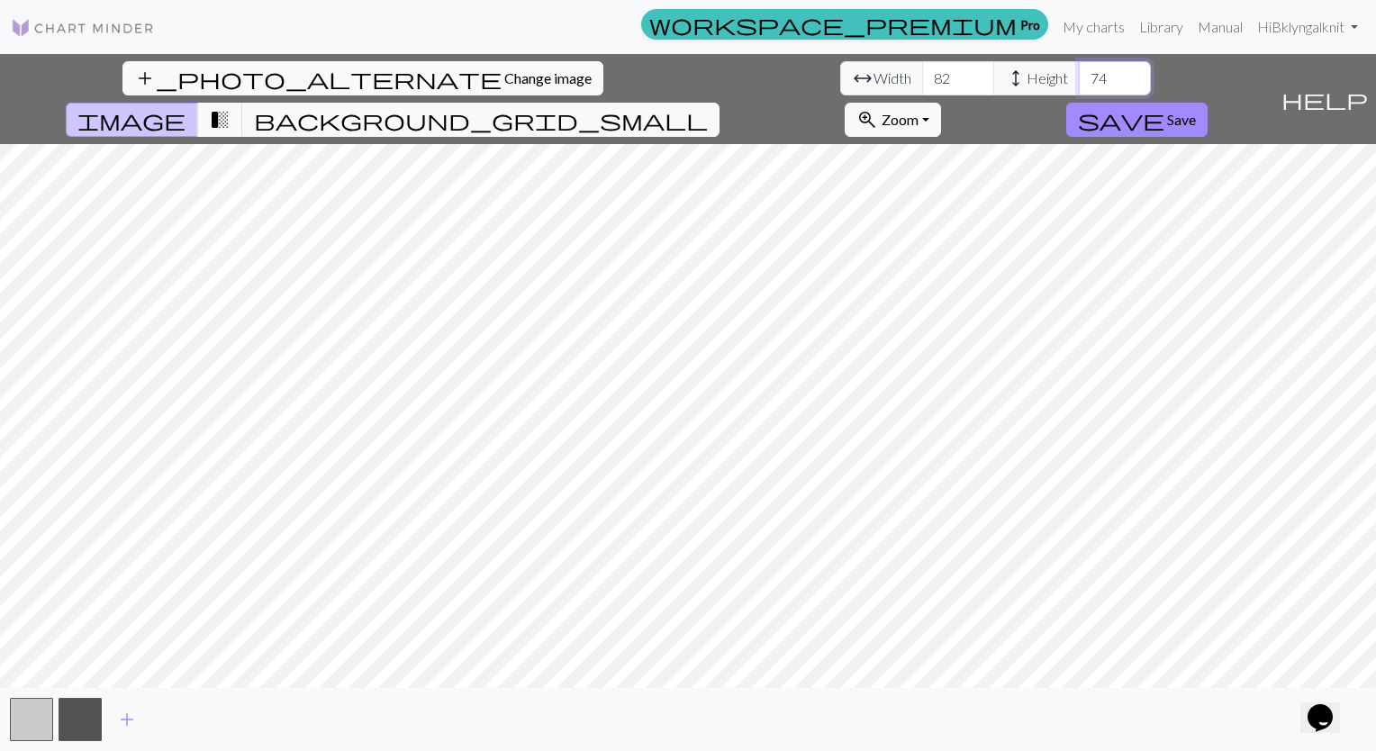
click at [1079, 74] on input "74" at bounding box center [1115, 78] width 72 height 34
click at [1079, 74] on input "75" at bounding box center [1115, 78] width 72 height 34
click at [1079, 74] on input "76" at bounding box center [1115, 78] width 72 height 34
click at [1079, 74] on input "77" at bounding box center [1115, 78] width 72 height 34
click at [1079, 74] on input "78" at bounding box center [1115, 78] width 72 height 34
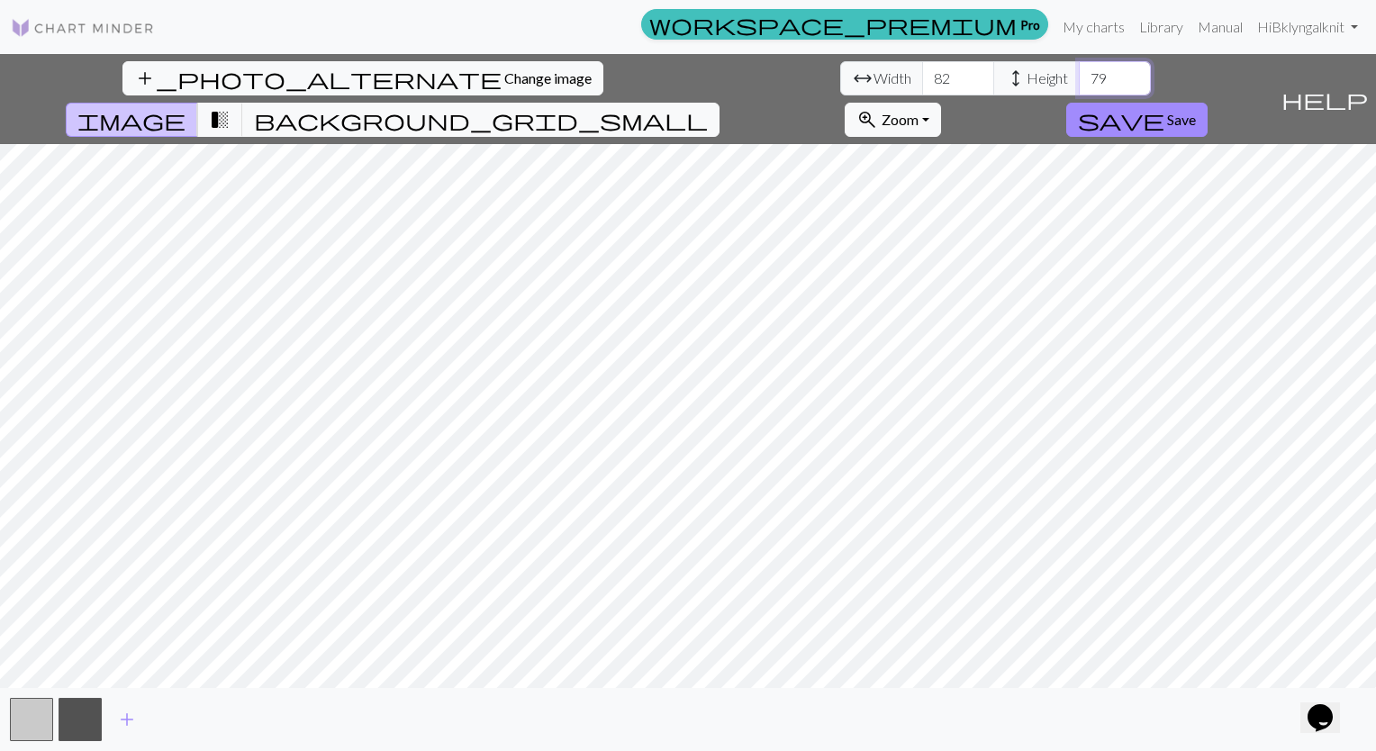
click at [1079, 74] on input "79" at bounding box center [1115, 78] width 72 height 34
type input "80"
click at [1079, 74] on input "80" at bounding box center [1115, 78] width 72 height 34
click at [922, 77] on input "83" at bounding box center [958, 78] width 72 height 34
click at [922, 77] on input "84" at bounding box center [958, 78] width 72 height 34
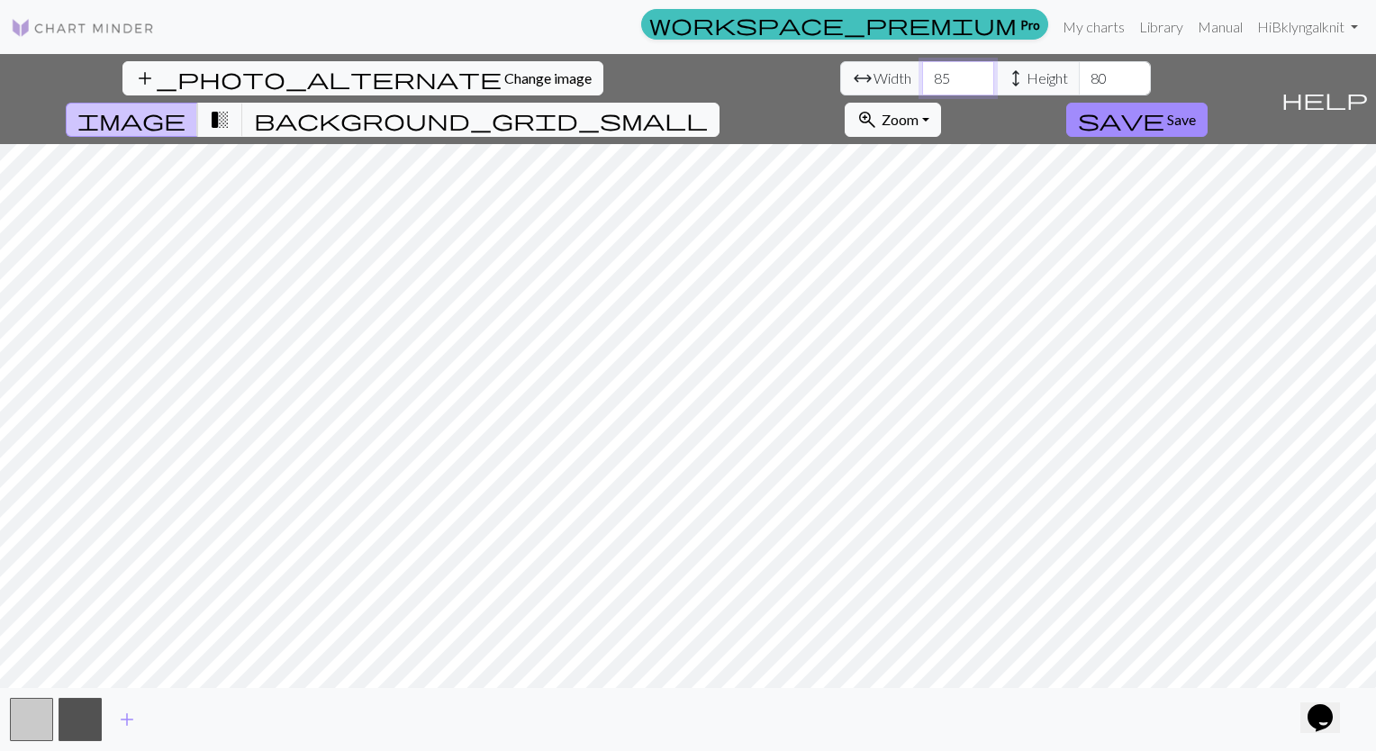
type input "85"
click at [922, 77] on input "85" at bounding box center [958, 78] width 72 height 34
click at [941, 103] on button "zoom_in Zoom Zoom" at bounding box center [893, 120] width 96 height 34
click at [988, 276] on button "100%" at bounding box center [917, 290] width 142 height 29
click at [941, 103] on button "zoom_in Zoom Zoom" at bounding box center [893, 120] width 96 height 34
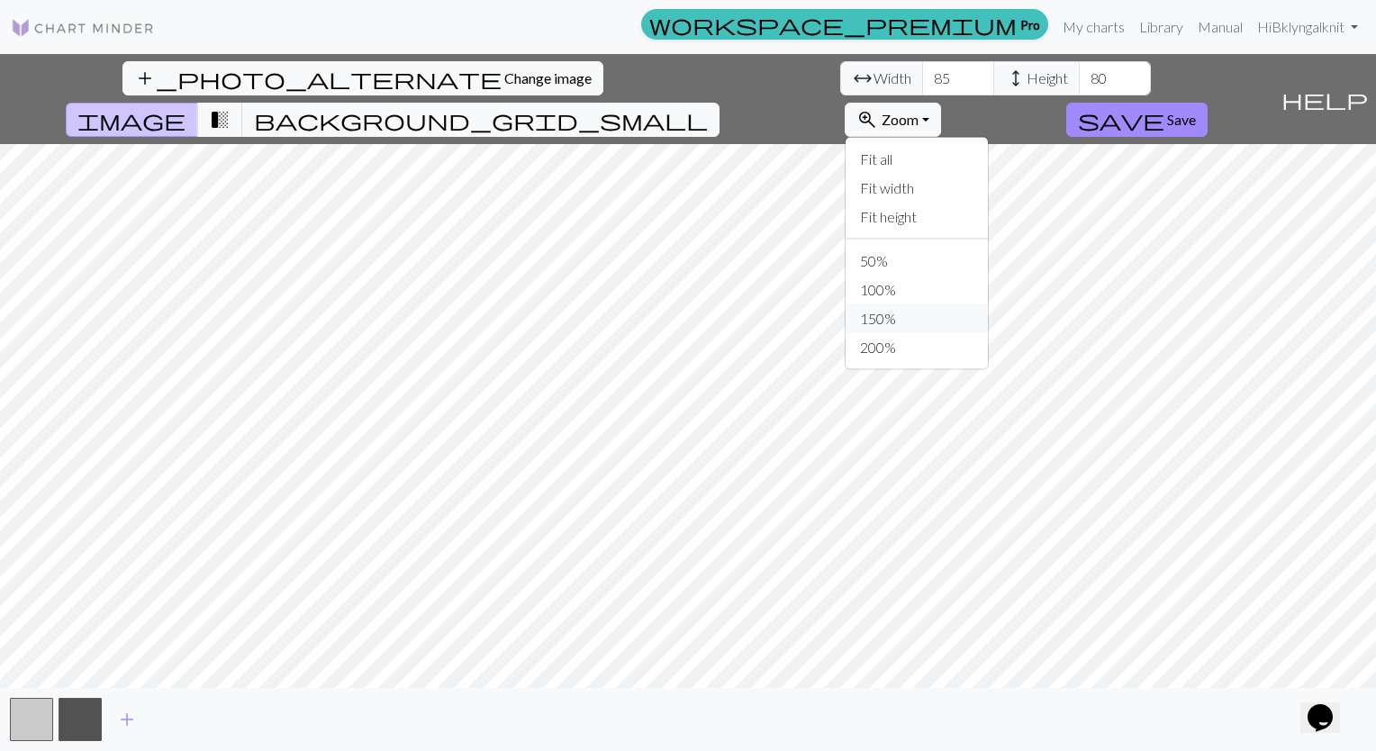
click at [988, 304] on button "150%" at bounding box center [917, 318] width 142 height 29
click at [1079, 67] on input "86" at bounding box center [1115, 78] width 72 height 34
click at [1079, 77] on input "87" at bounding box center [1115, 78] width 72 height 34
click at [1079, 77] on input "88" at bounding box center [1115, 78] width 72 height 34
click at [1079, 70] on input "89" at bounding box center [1115, 78] width 72 height 34
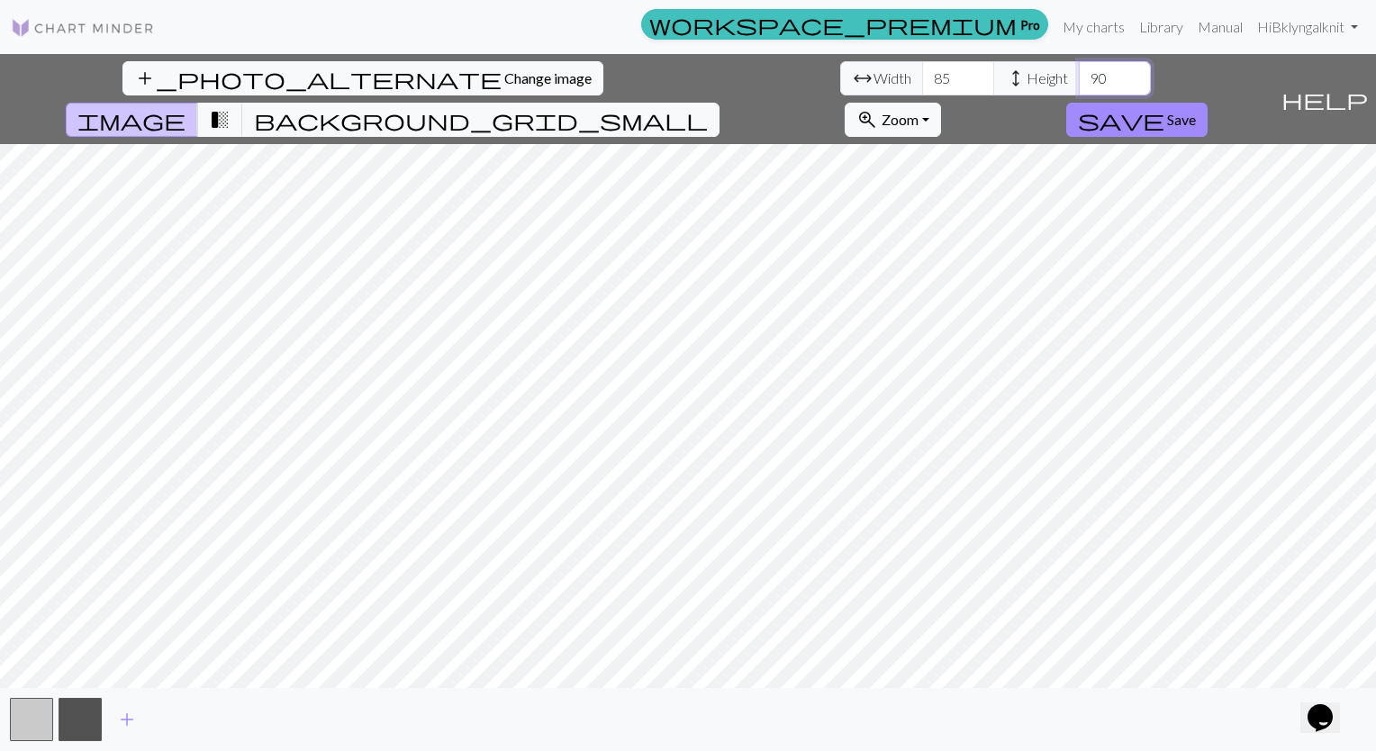
click at [1079, 70] on input "90" at bounding box center [1115, 78] width 72 height 34
click at [1079, 70] on input "91" at bounding box center [1115, 78] width 72 height 34
type input "92"
click at [1079, 70] on input "92" at bounding box center [1115, 78] width 72 height 34
click at [941, 103] on button "zoom_in Zoom Zoom" at bounding box center [893, 120] width 96 height 34
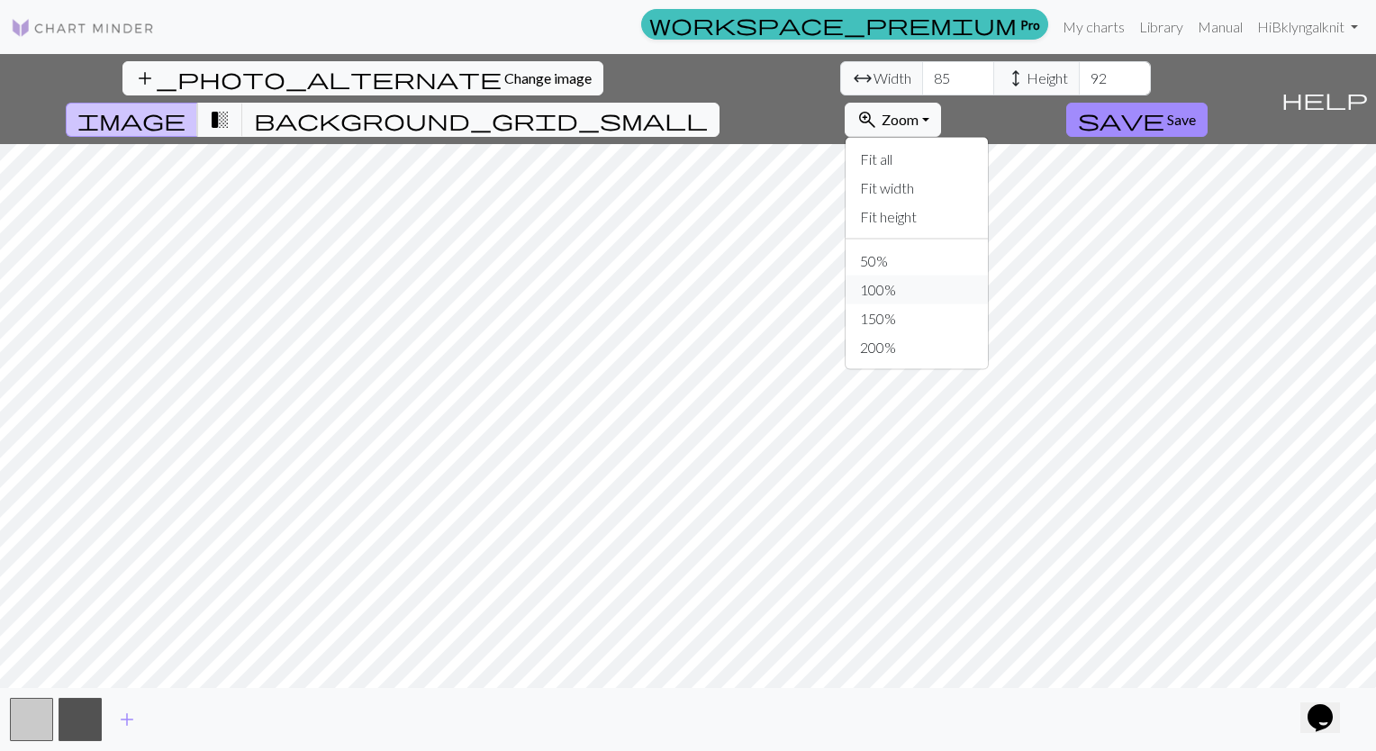
click at [988, 276] on button "100%" at bounding box center [917, 290] width 142 height 29
click at [941, 103] on button "zoom_in Zoom Zoom" at bounding box center [893, 120] width 96 height 34
click at [988, 304] on button "150%" at bounding box center [917, 318] width 142 height 29
click at [922, 72] on input "86" at bounding box center [958, 78] width 72 height 34
click at [922, 72] on input "87" at bounding box center [958, 78] width 72 height 34
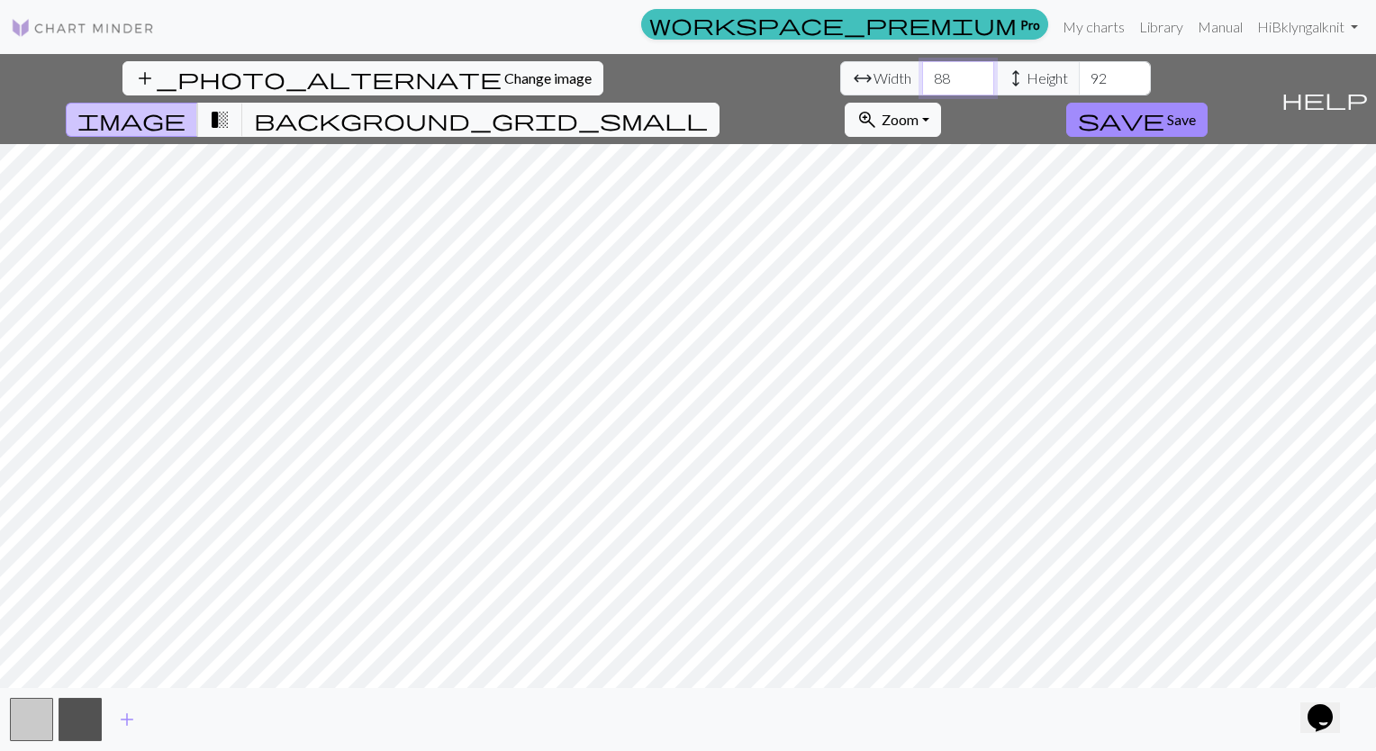
click at [922, 72] on input "88" at bounding box center [958, 78] width 72 height 34
click at [922, 72] on input "89" at bounding box center [958, 78] width 72 height 34
type input "90"
click at [922, 72] on input "90" at bounding box center [958, 78] width 72 height 34
click at [1079, 72] on input "93" at bounding box center [1115, 78] width 72 height 34
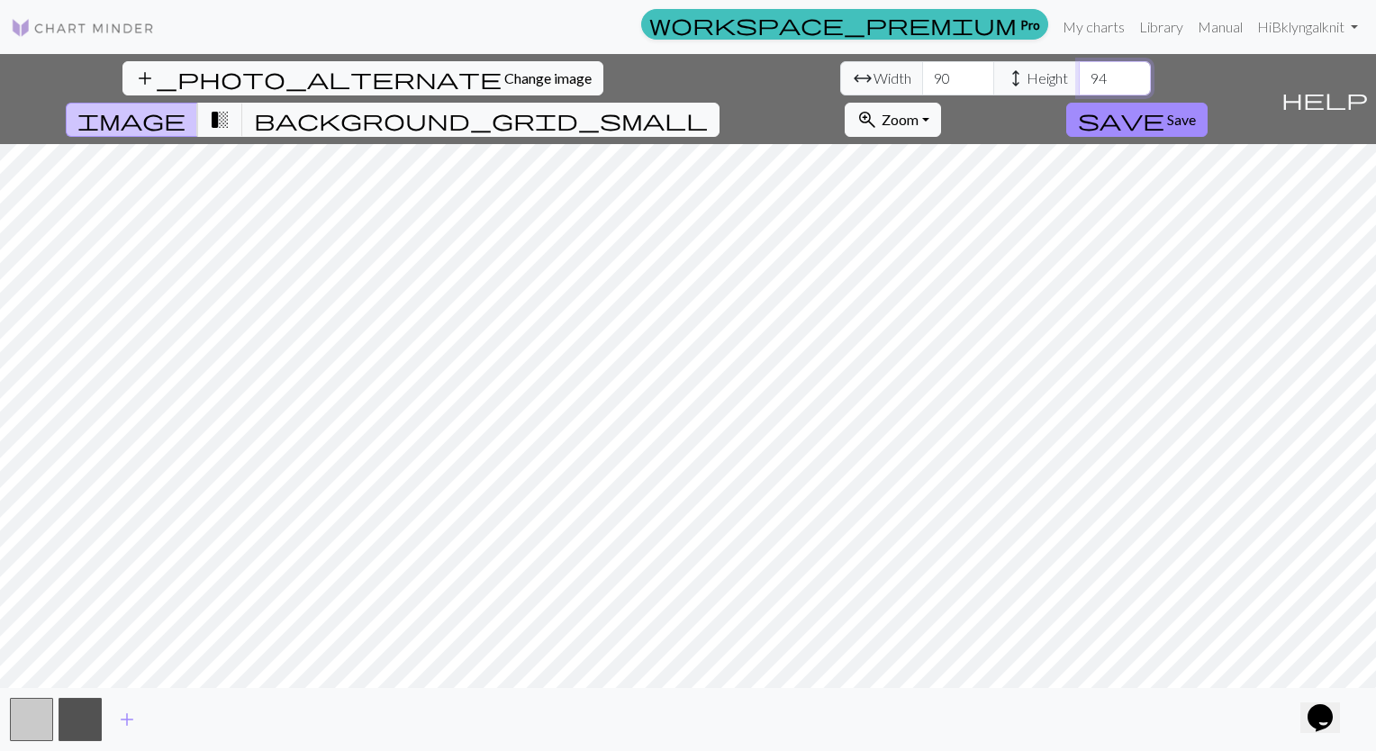
click at [1079, 74] on input "94" at bounding box center [1115, 78] width 72 height 34
click at [1079, 74] on input "95" at bounding box center [1115, 78] width 72 height 34
click at [1079, 74] on input "96" at bounding box center [1115, 78] width 72 height 34
click at [1079, 74] on input "97" at bounding box center [1115, 78] width 72 height 34
type input "98"
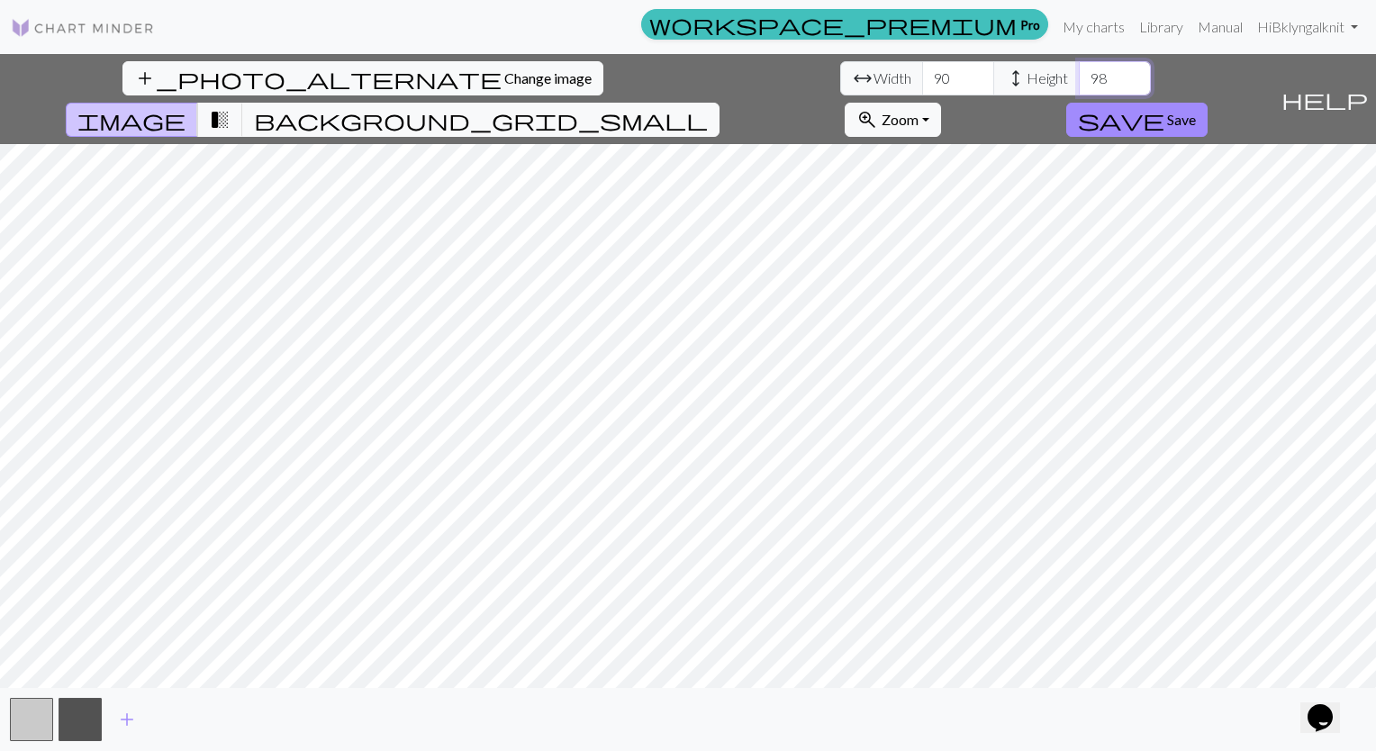
click at [1079, 74] on input "98" at bounding box center [1115, 78] width 72 height 34
click at [922, 85] on input "89" at bounding box center [958, 78] width 72 height 34
click at [922, 73] on input "90" at bounding box center [958, 78] width 72 height 34
type input "91"
click at [922, 73] on input "91" at bounding box center [958, 78] width 72 height 34
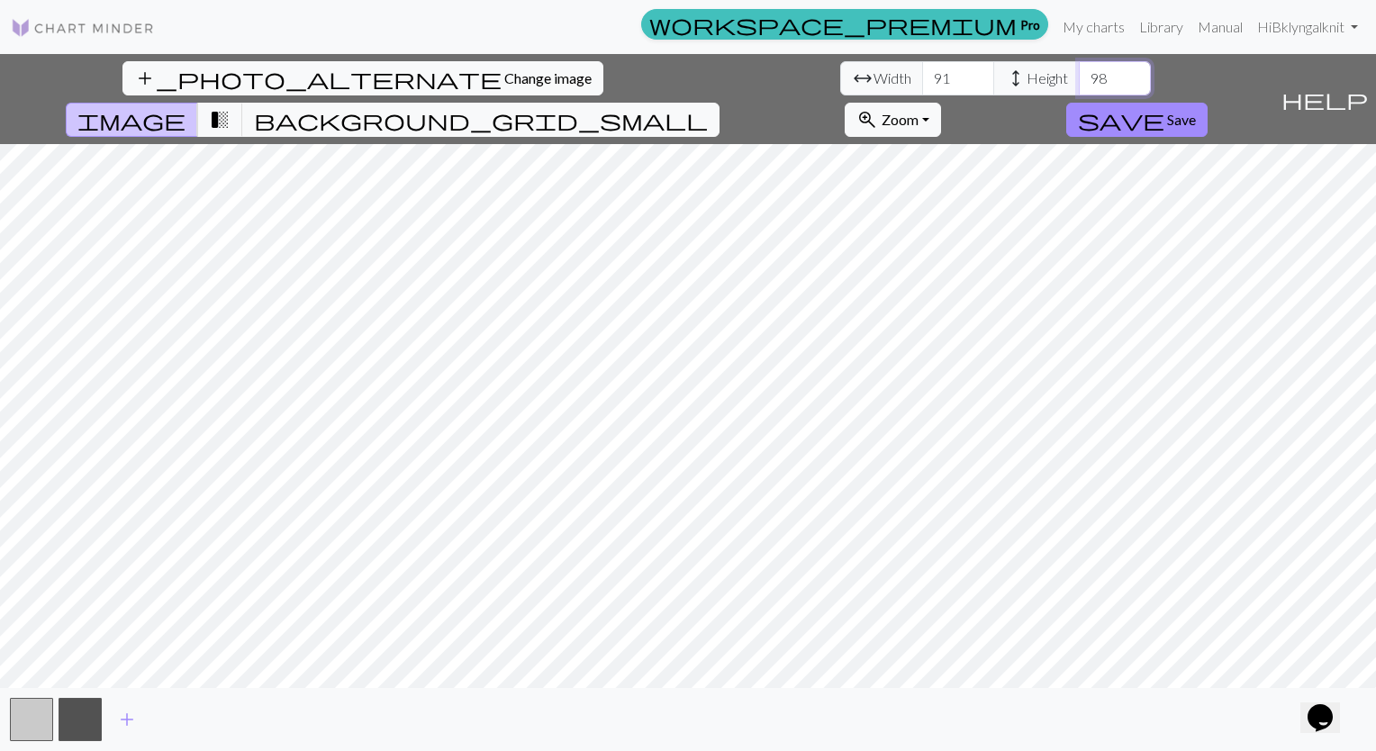
type input "99"
click at [1079, 75] on input "99" at bounding box center [1115, 78] width 72 height 34
click at [231, 107] on span "transition_fade" at bounding box center [220, 119] width 22 height 25
click at [186, 107] on span "image" at bounding box center [131, 119] width 108 height 25
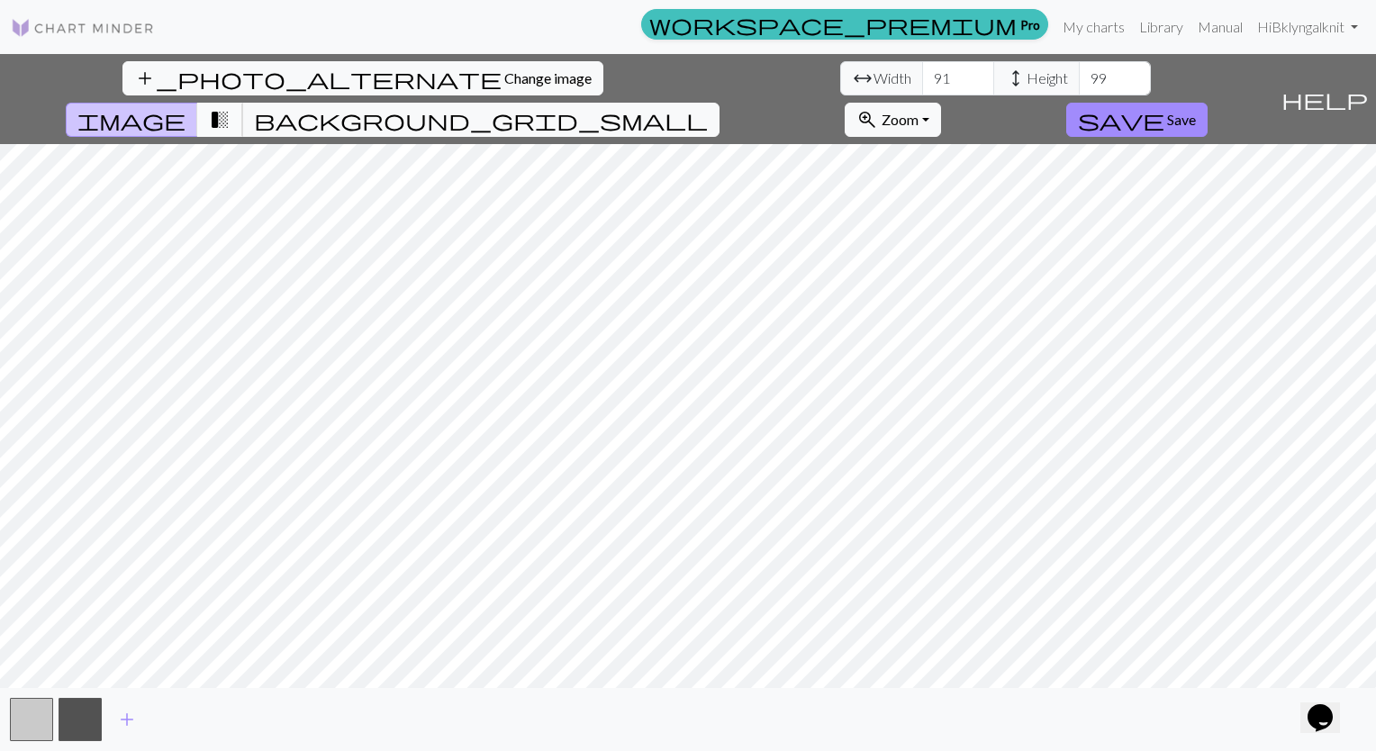
click at [231, 107] on span "transition_fade" at bounding box center [220, 119] width 22 height 25
click at [708, 107] on span "background_grid_small" at bounding box center [481, 119] width 454 height 25
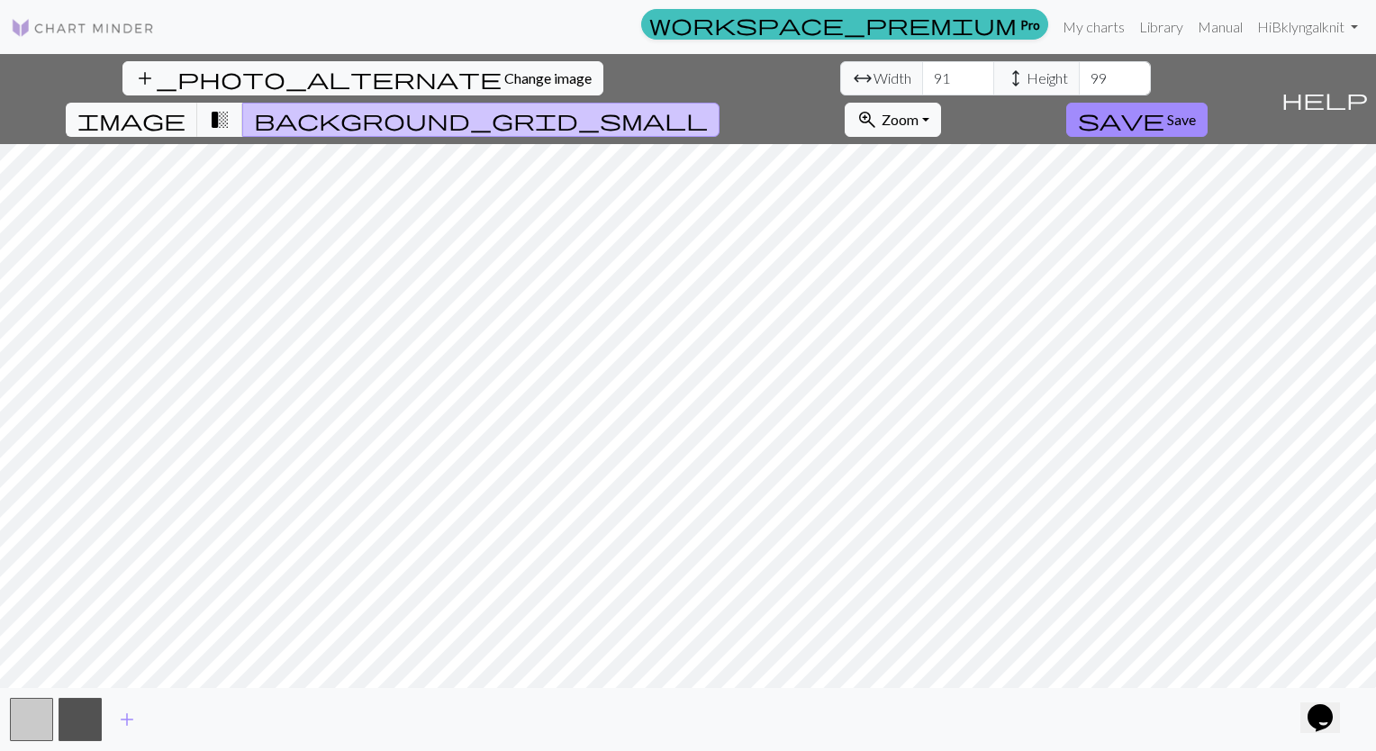
click at [708, 107] on span "background_grid_small" at bounding box center [481, 119] width 454 height 25
click at [231, 107] on span "transition_fade" at bounding box center [220, 119] width 22 height 25
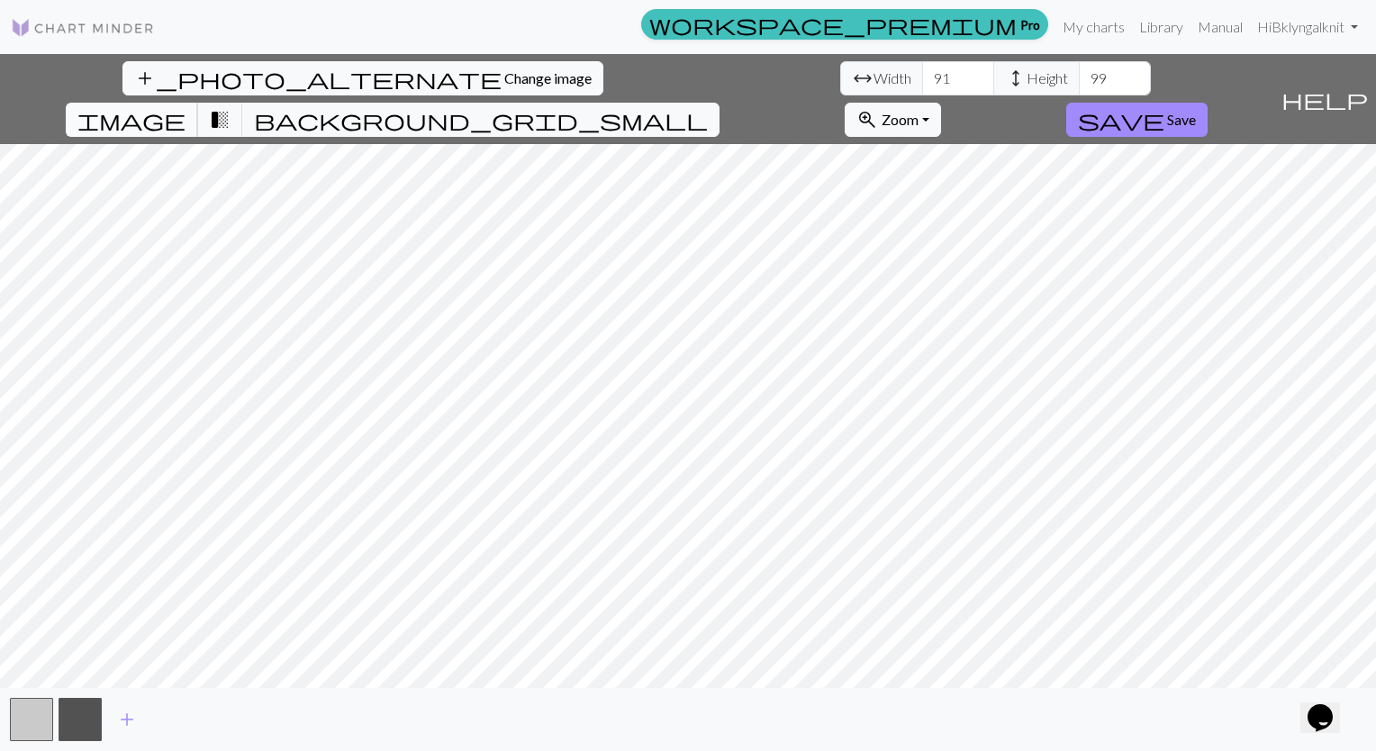
click at [186, 107] on span "image" at bounding box center [131, 119] width 108 height 25
click at [231, 107] on span "transition_fade" at bounding box center [220, 119] width 22 height 25
click at [1164, 107] on span "save" at bounding box center [1121, 119] width 86 height 25
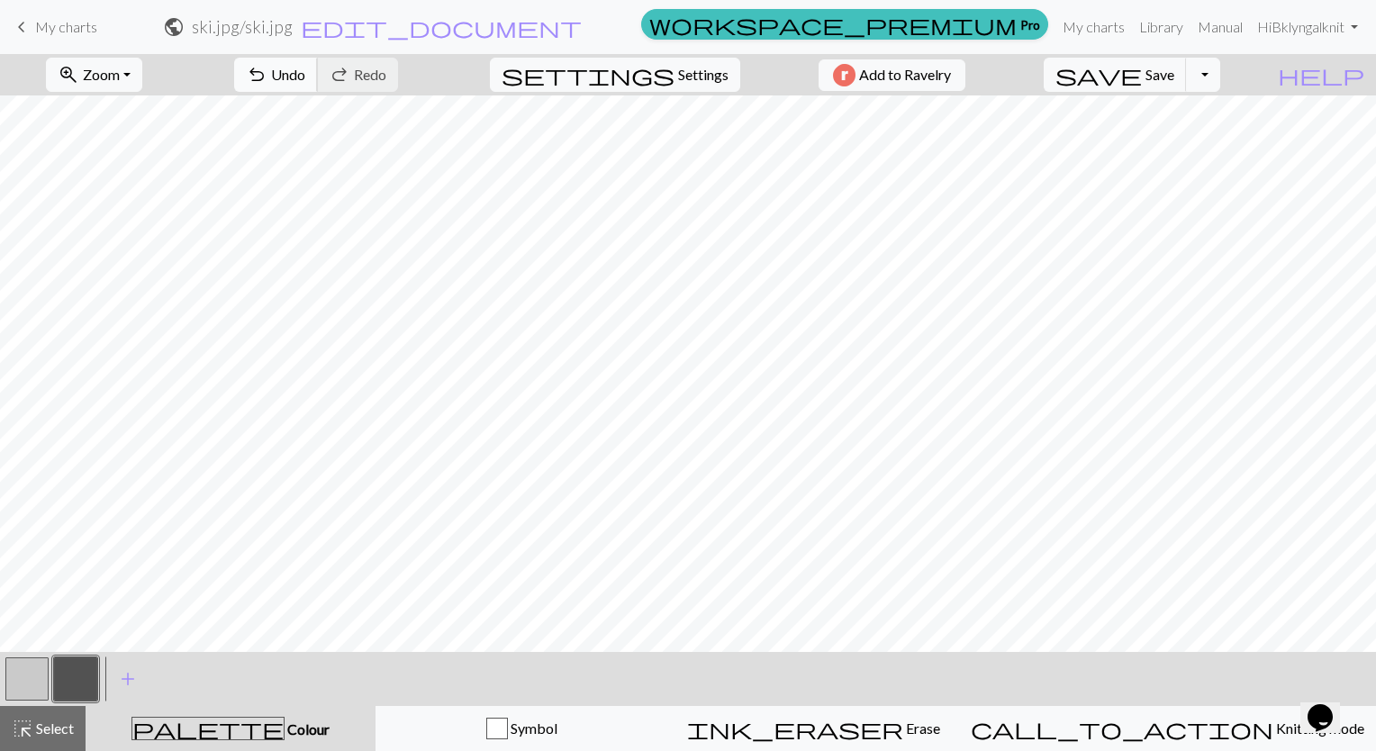
click at [305, 70] on span "Undo" at bounding box center [288, 74] width 34 height 17
click at [858, 740] on button "ink_eraser Erase Erase" at bounding box center [813, 728] width 292 height 45
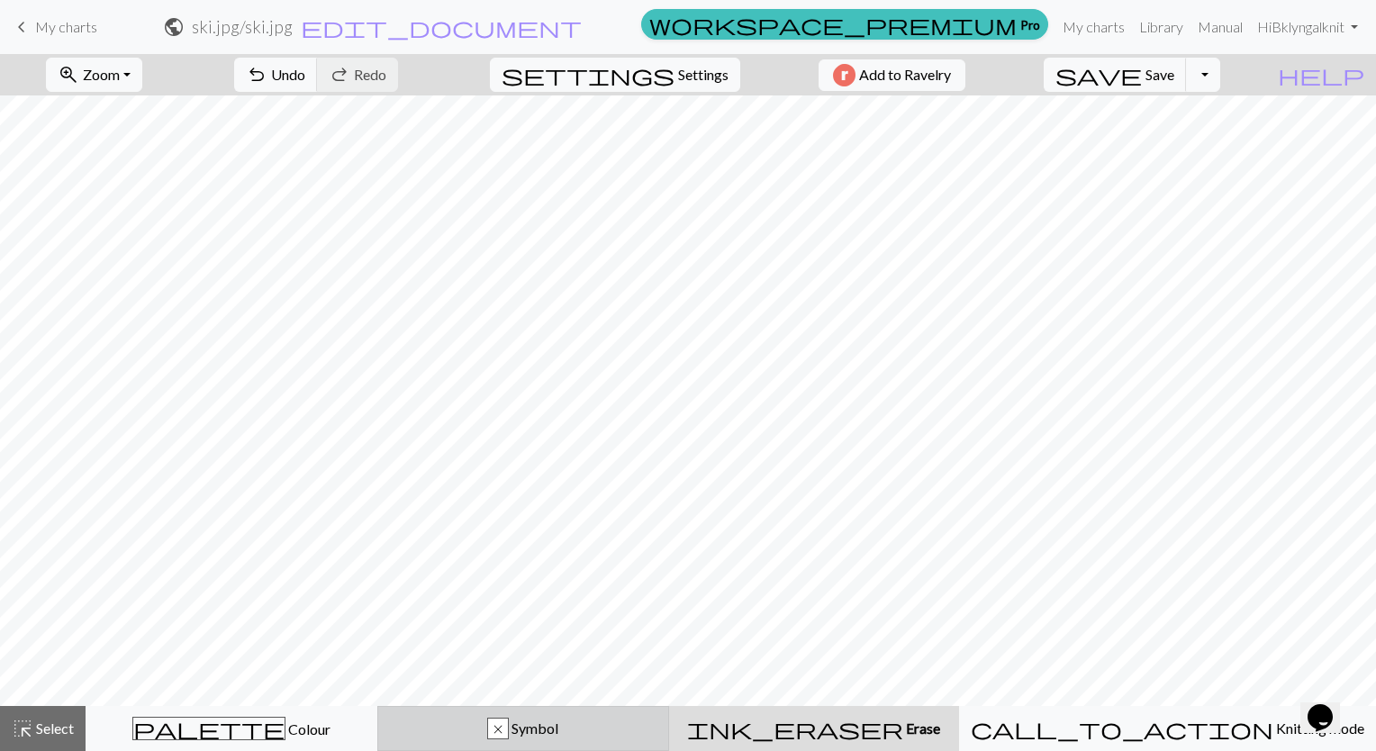
click at [533, 738] on div "x Symbol" at bounding box center [523, 729] width 268 height 22
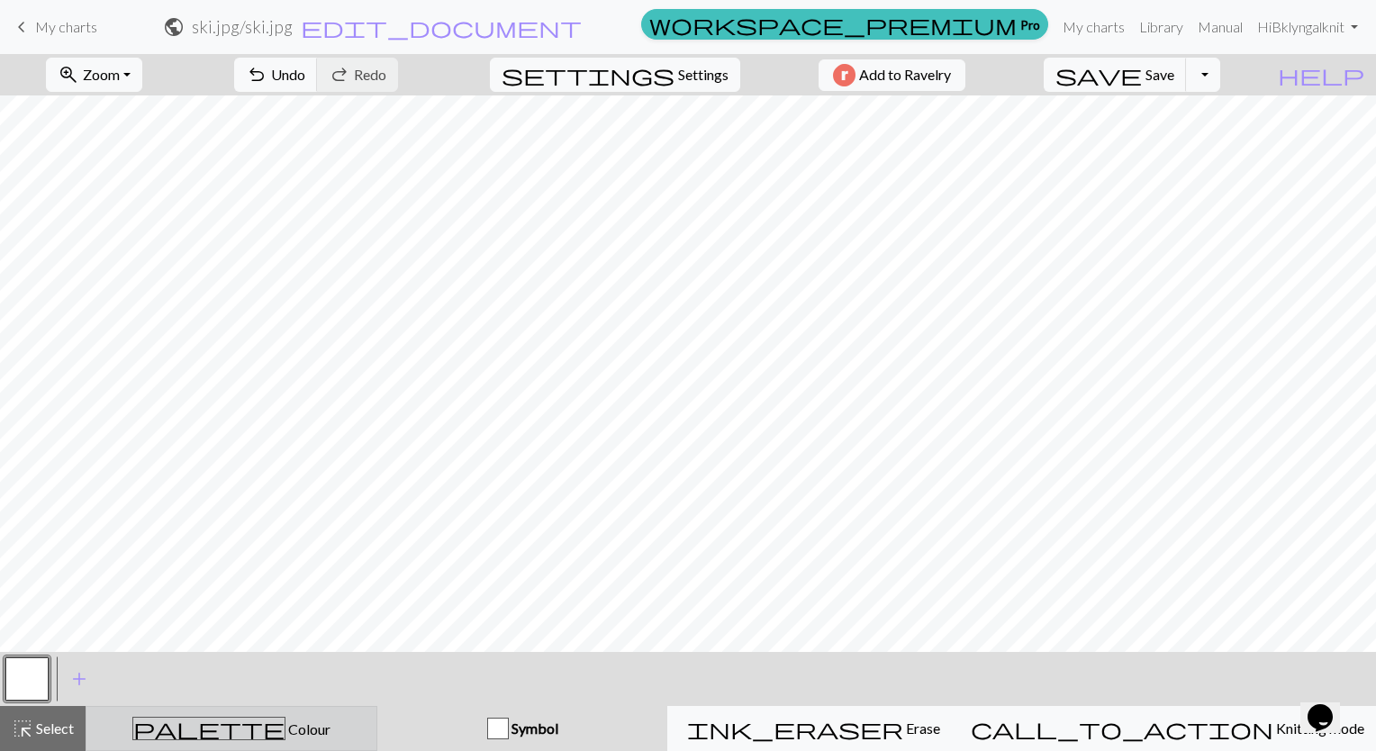
click at [335, 731] on div "palette Colour Colour" at bounding box center [231, 728] width 268 height 23
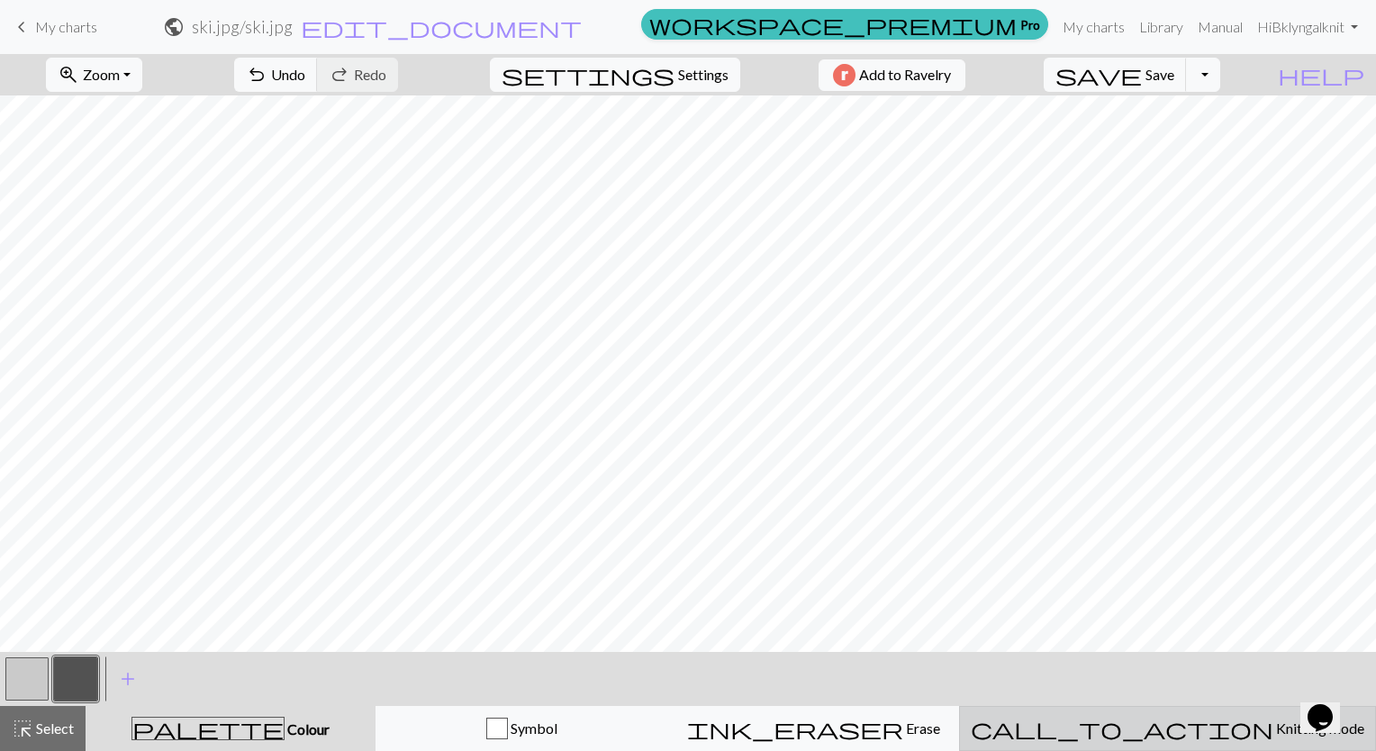
click at [1273, 736] on span "Knitting mode" at bounding box center [1318, 728] width 91 height 17
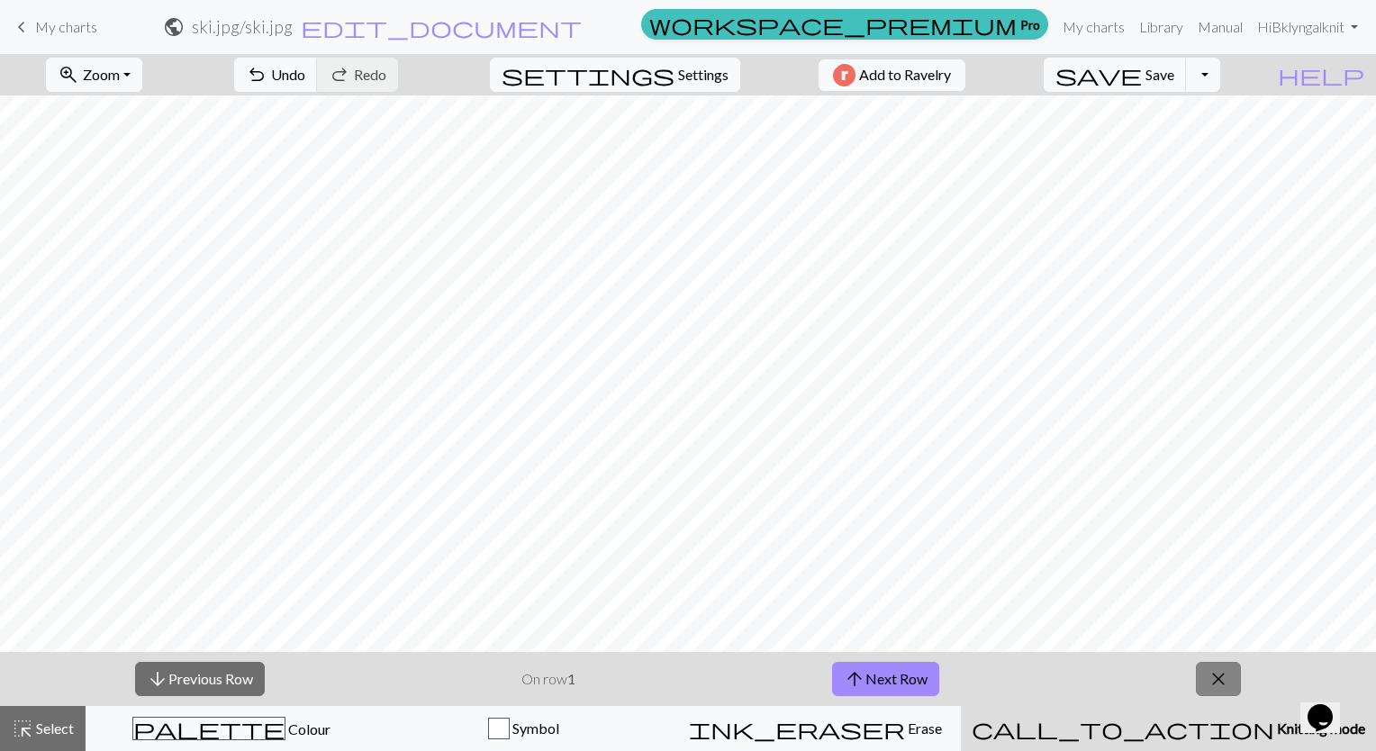
click at [1214, 683] on span "close" at bounding box center [1219, 678] width 22 height 25
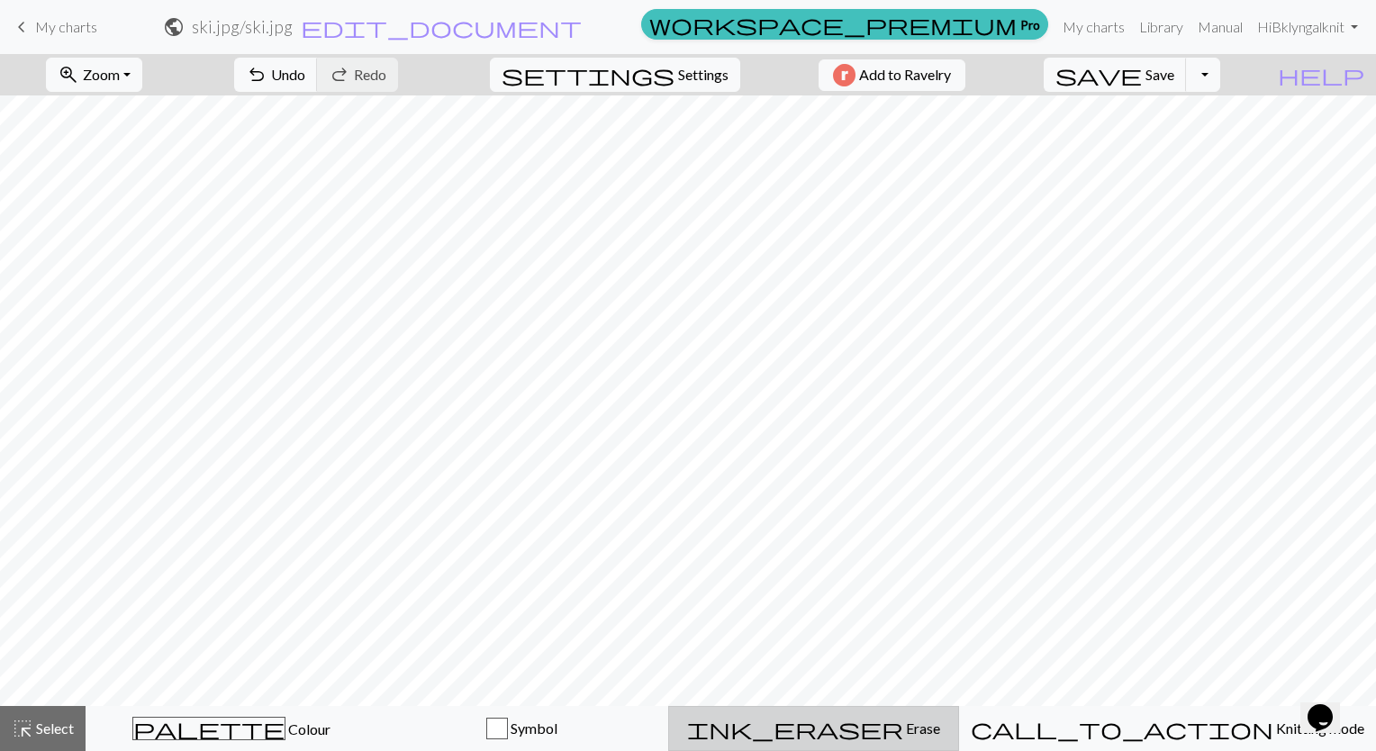
click at [903, 729] on span "Erase" at bounding box center [921, 728] width 37 height 17
